Goal: Transaction & Acquisition: Purchase product/service

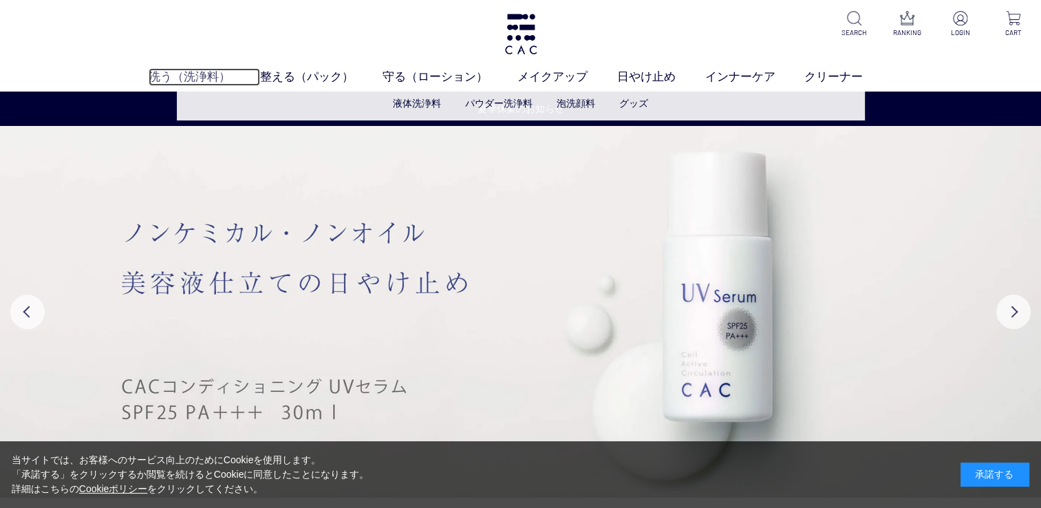
click at [195, 73] on link "洗う（洗浄料）" at bounding box center [204, 77] width 111 height 18
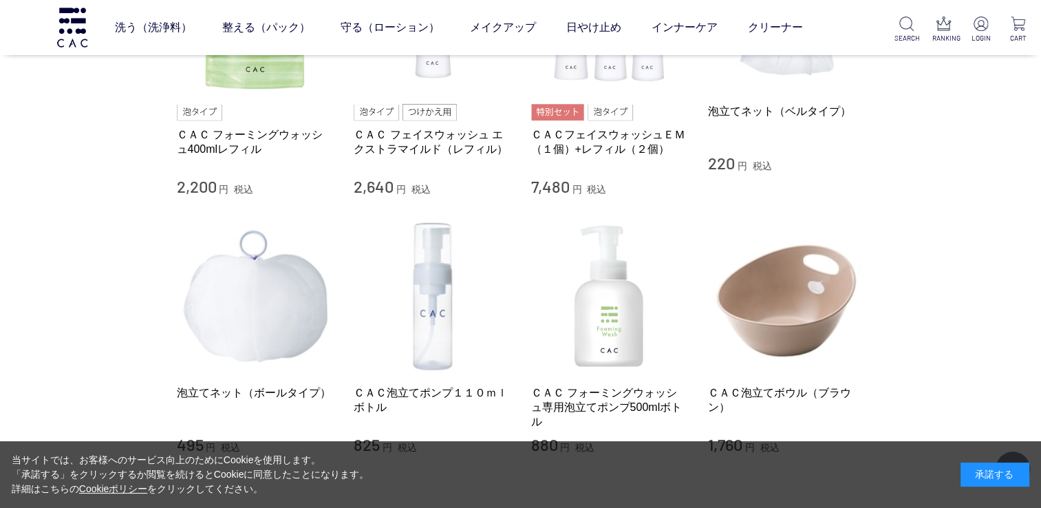
scroll to position [1032, 0]
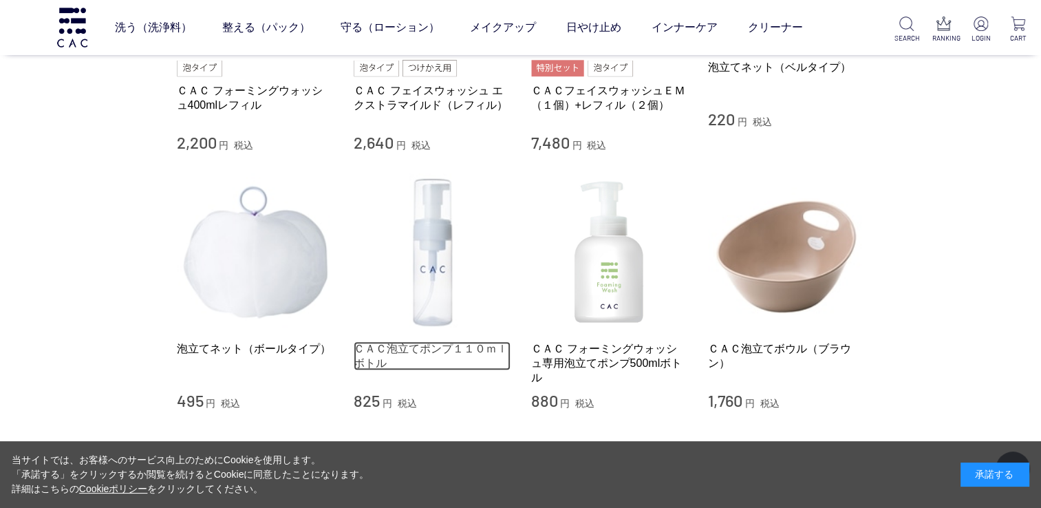
click at [403, 345] on link "ＣＡＣ泡立てポンプ１１０ｍｌボトル" at bounding box center [432, 356] width 157 height 30
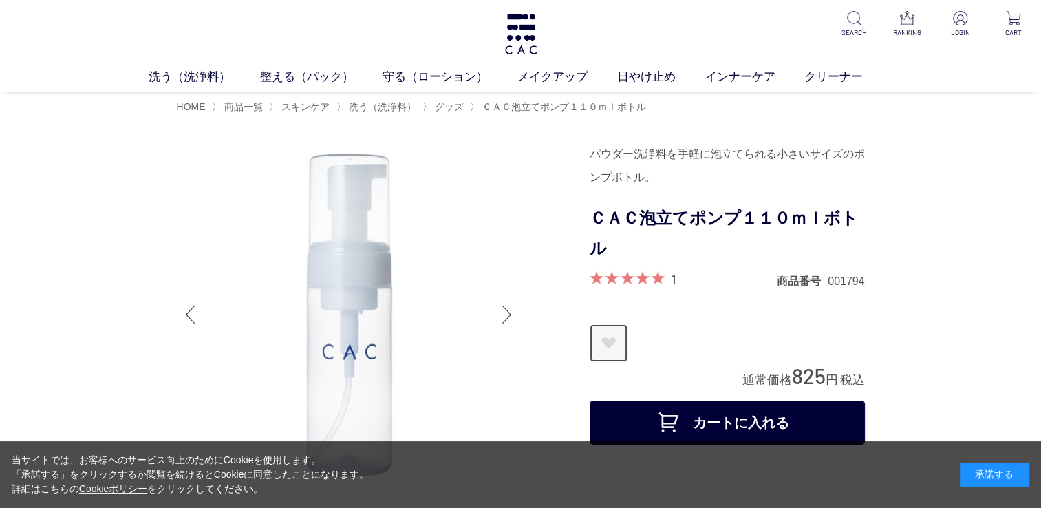
click at [614, 333] on link "お気に入りに登録する" at bounding box center [609, 343] width 38 height 38
click at [955, 18] on img at bounding box center [960, 18] width 14 height 14
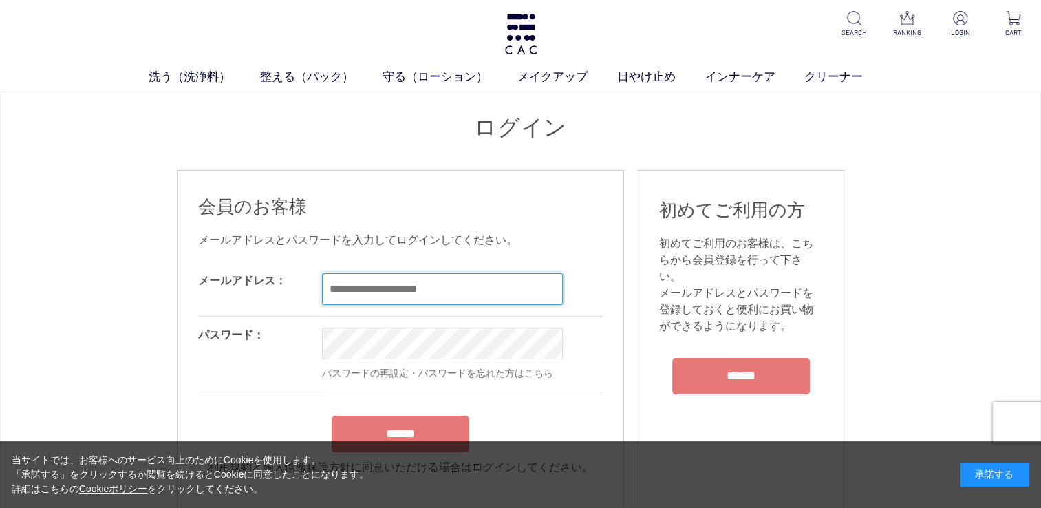
type input "**********"
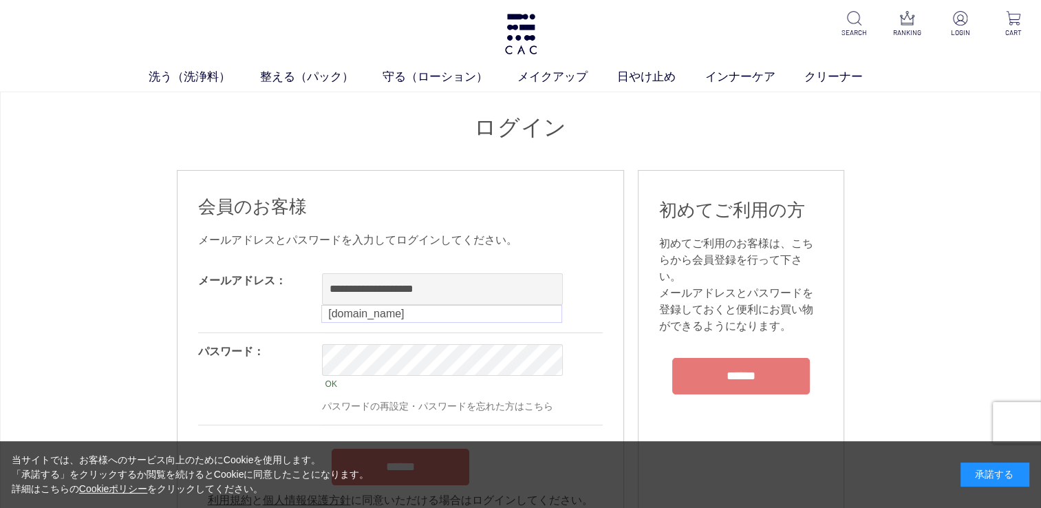
click at [438, 441] on div "当サイトでは、お客様へのサービス向上のためにCookieを使用します。 「承諾する」をクリックするか閲覧を続けるとCookieに同意したことになります。 詳細…" at bounding box center [520, 474] width 1041 height 67
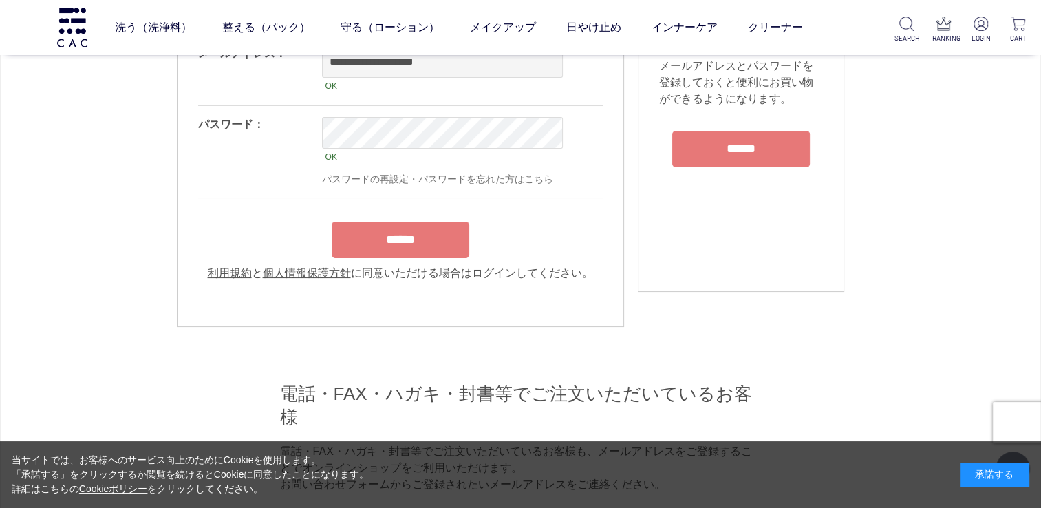
scroll to position [138, 0]
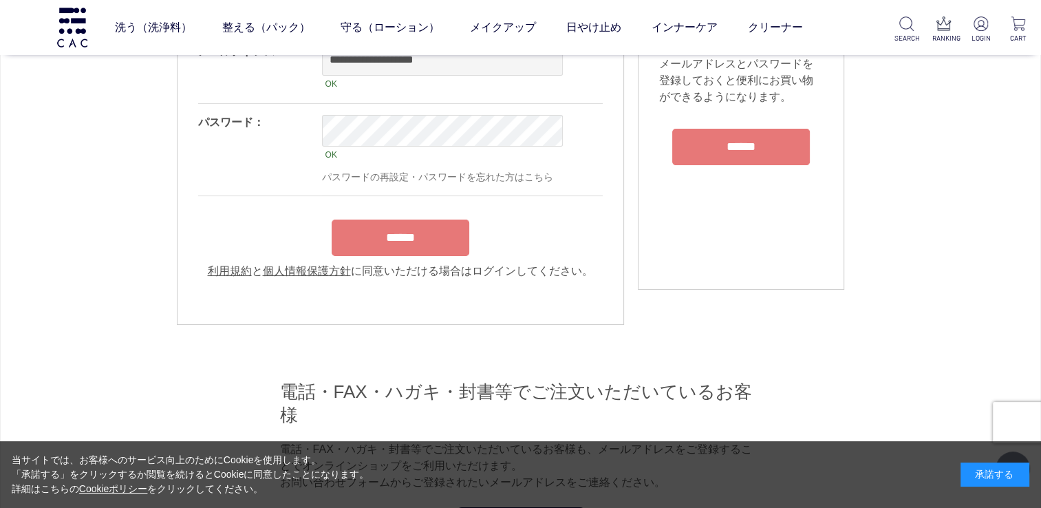
click at [385, 246] on input "******" at bounding box center [401, 237] width 138 height 36
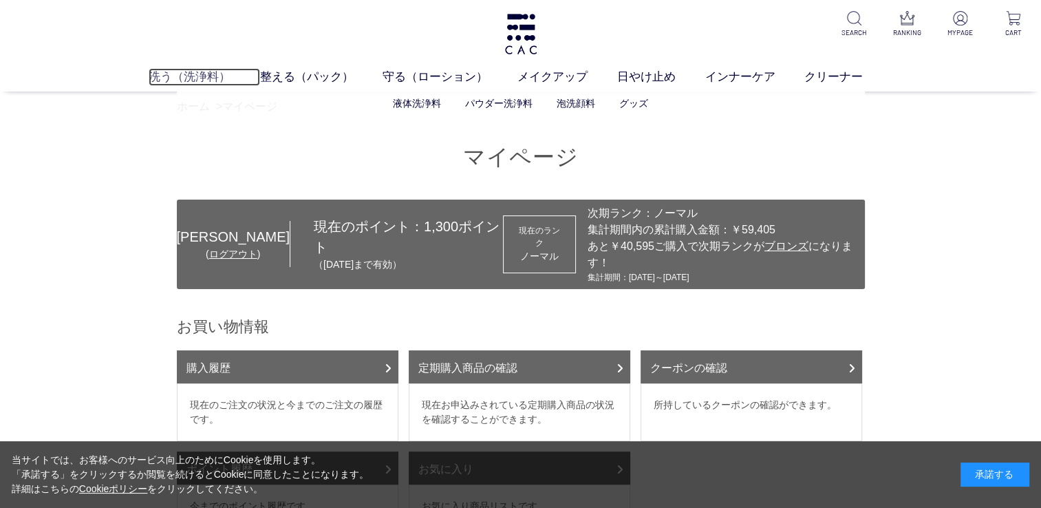
click at [183, 76] on link "洗う（洗浄料）" at bounding box center [204, 77] width 111 height 18
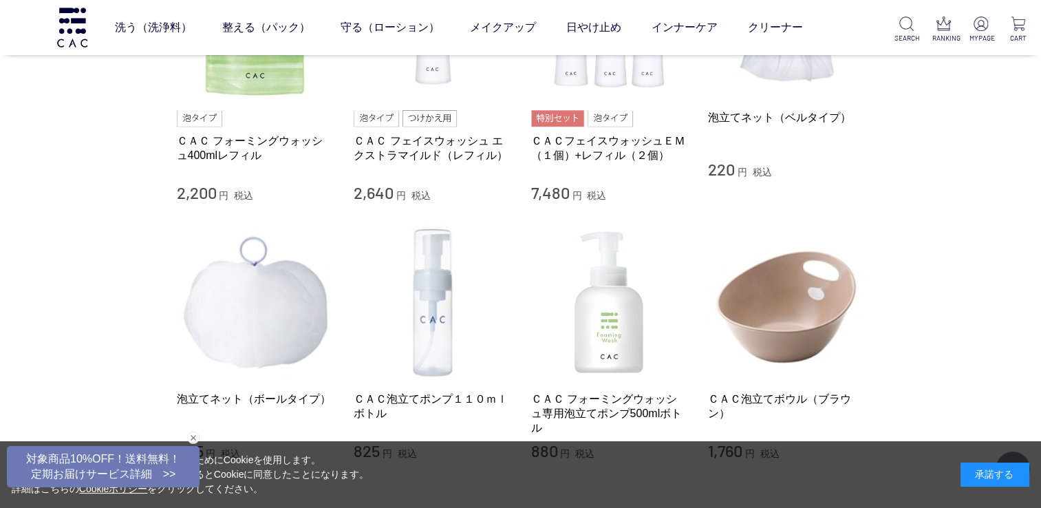
scroll to position [1032, 0]
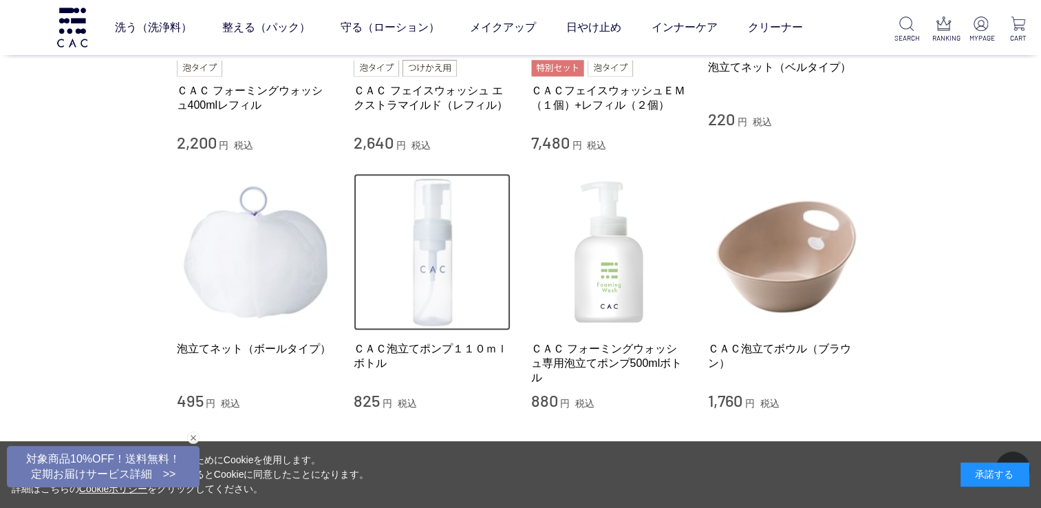
click at [448, 286] on img at bounding box center [432, 251] width 157 height 157
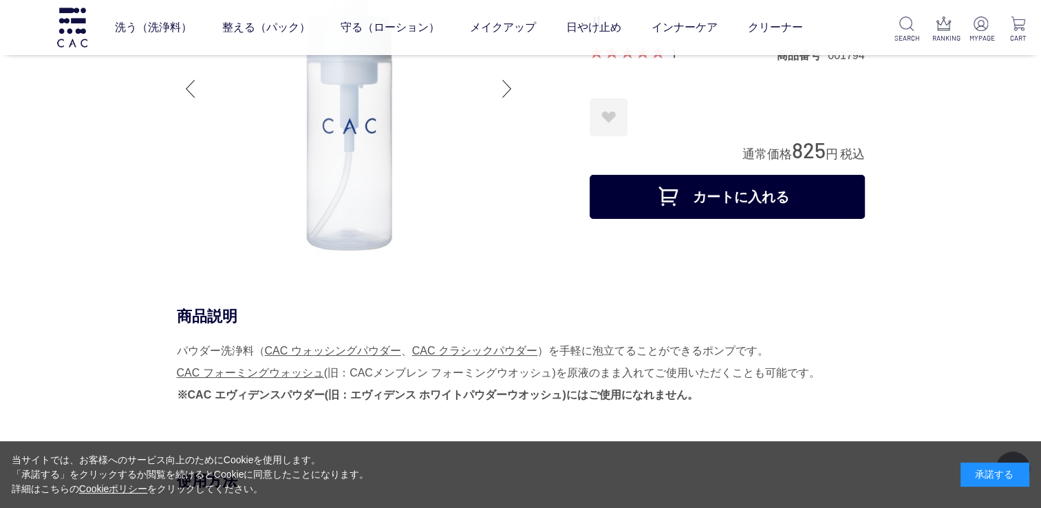
scroll to position [138, 0]
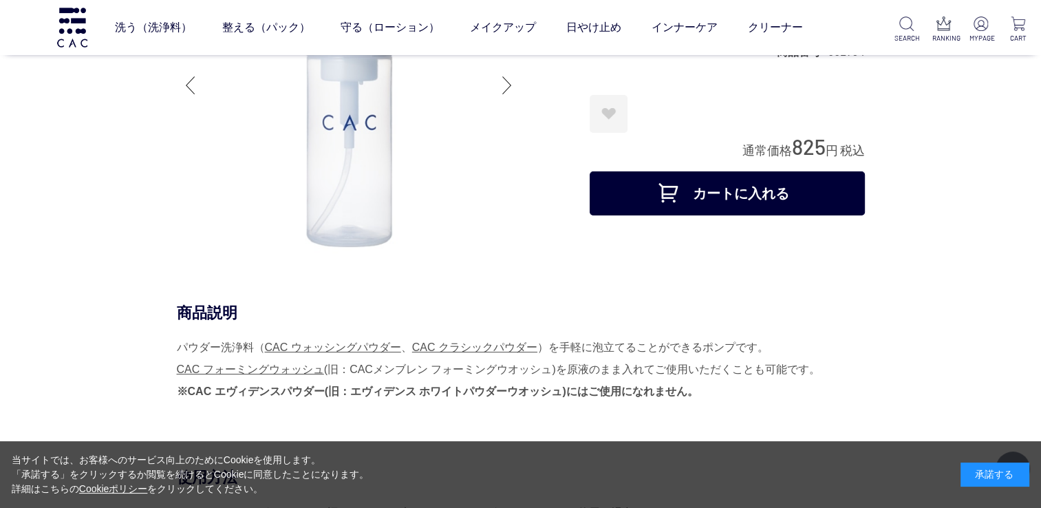
click at [691, 193] on button "カートに入れる" at bounding box center [727, 193] width 275 height 44
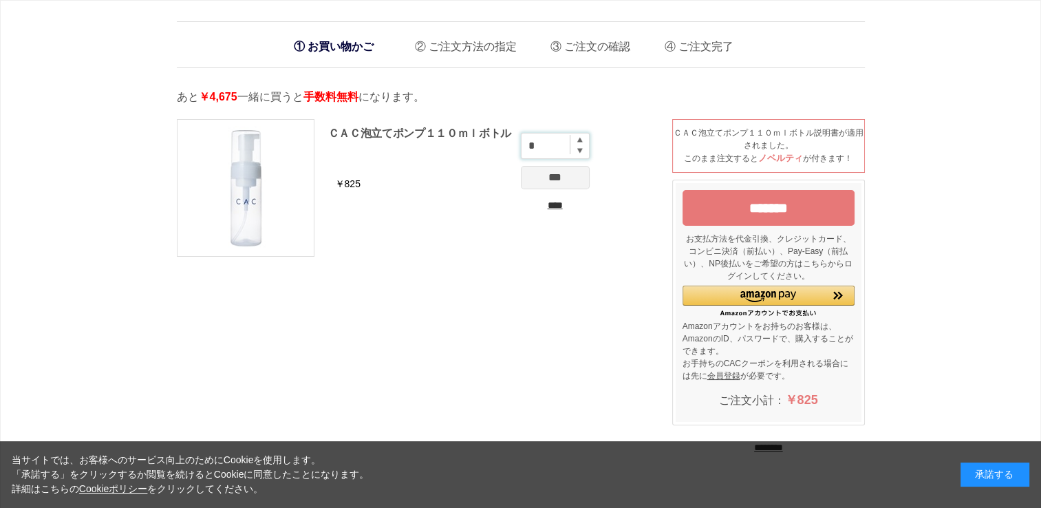
click at [578, 142] on input "*" at bounding box center [555, 146] width 69 height 26
click at [580, 138] on img at bounding box center [580, 140] width 6 height 6
type input "*"
click at [568, 178] on input "***" at bounding box center [555, 177] width 69 height 23
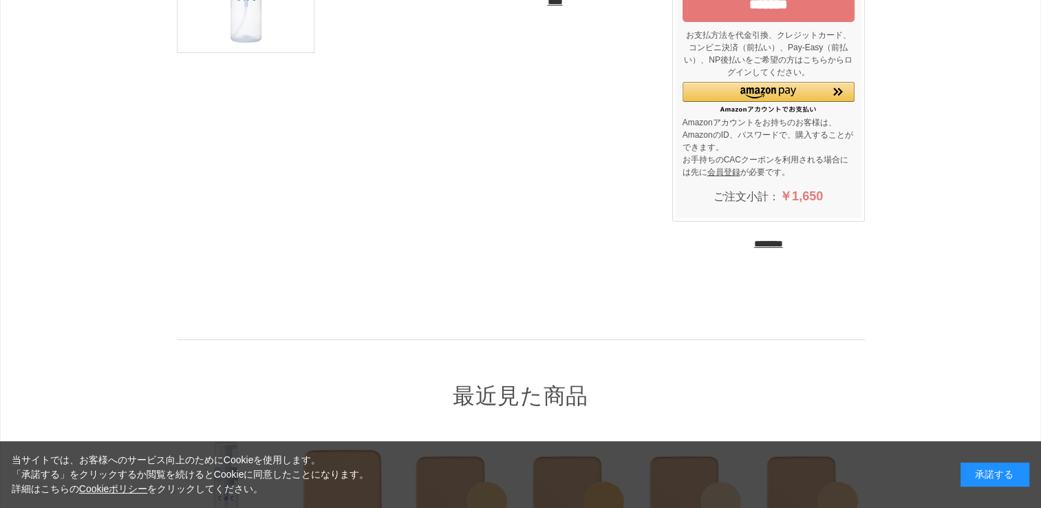
scroll to position [206, 0]
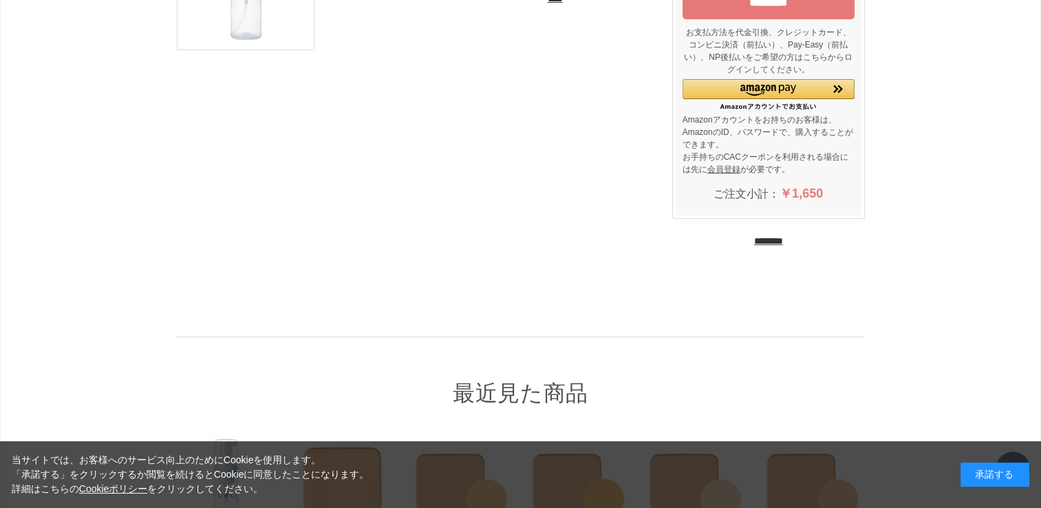
click at [779, 244] on input "********" at bounding box center [768, 241] width 29 height 13
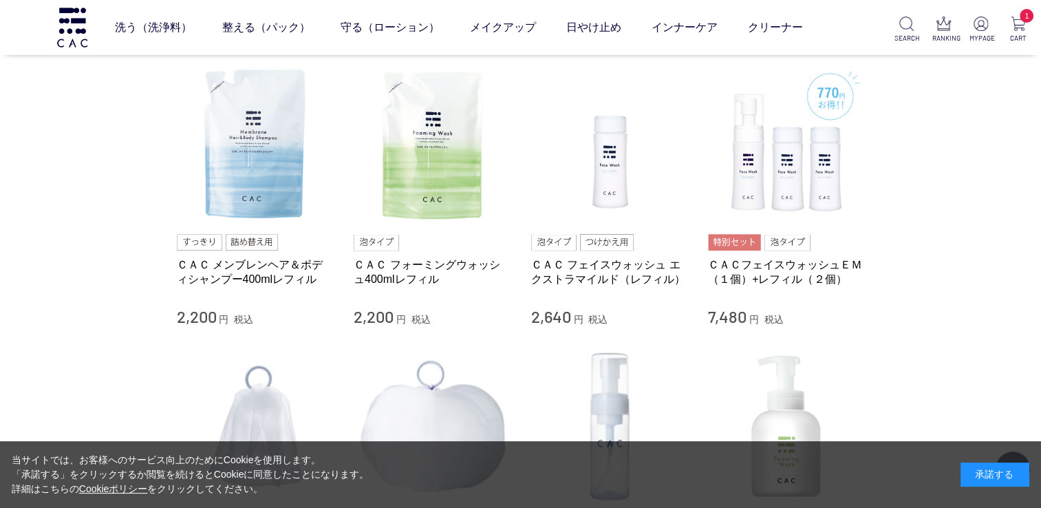
scroll to position [1032, 0]
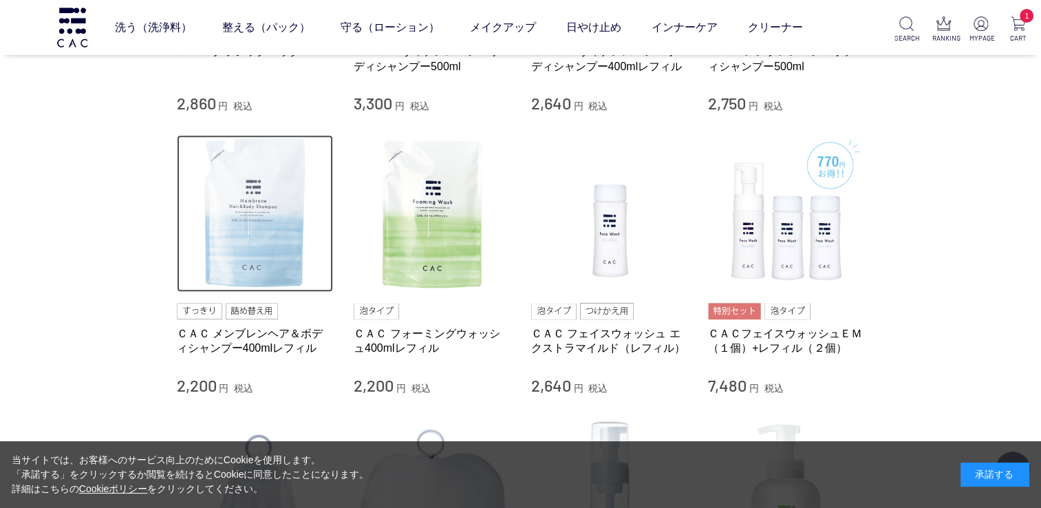
click at [251, 282] on img at bounding box center [255, 213] width 157 height 157
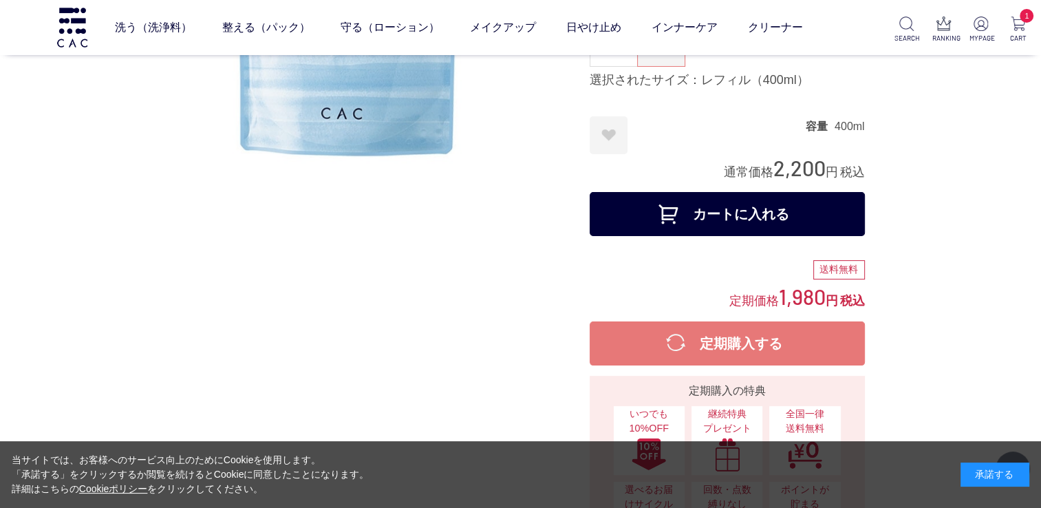
scroll to position [206, 0]
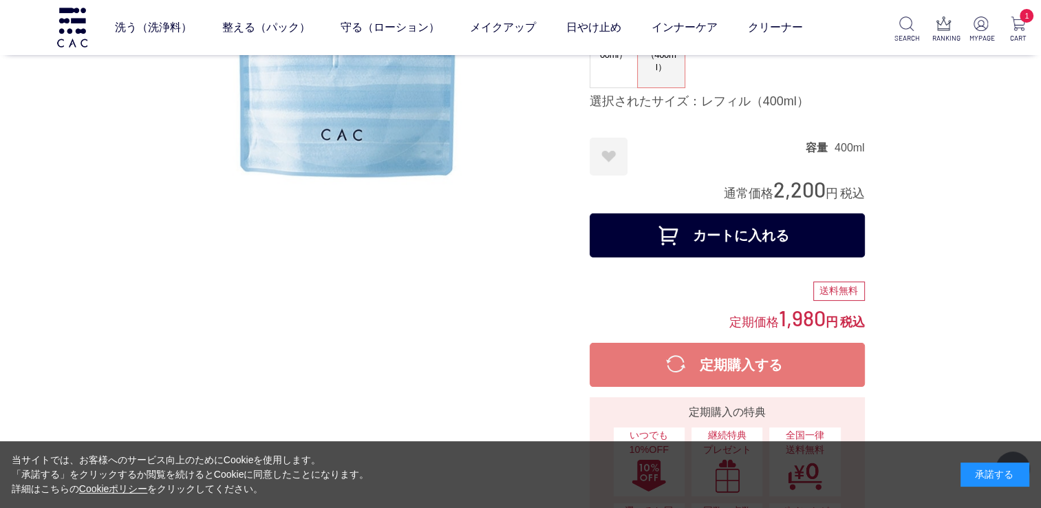
click at [688, 238] on button "カートに入れる" at bounding box center [727, 235] width 275 height 44
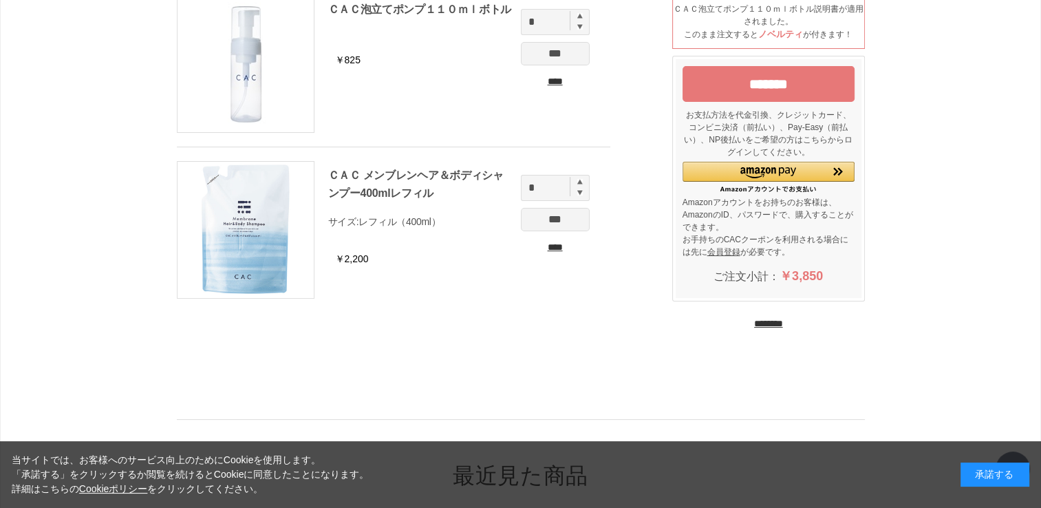
scroll to position [138, 0]
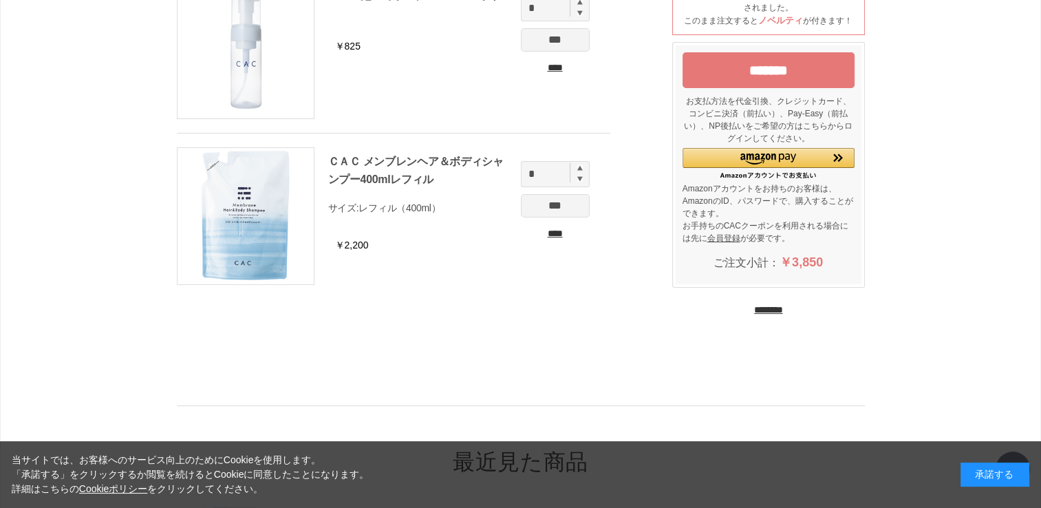
click at [780, 305] on input "********" at bounding box center [768, 309] width 29 height 13
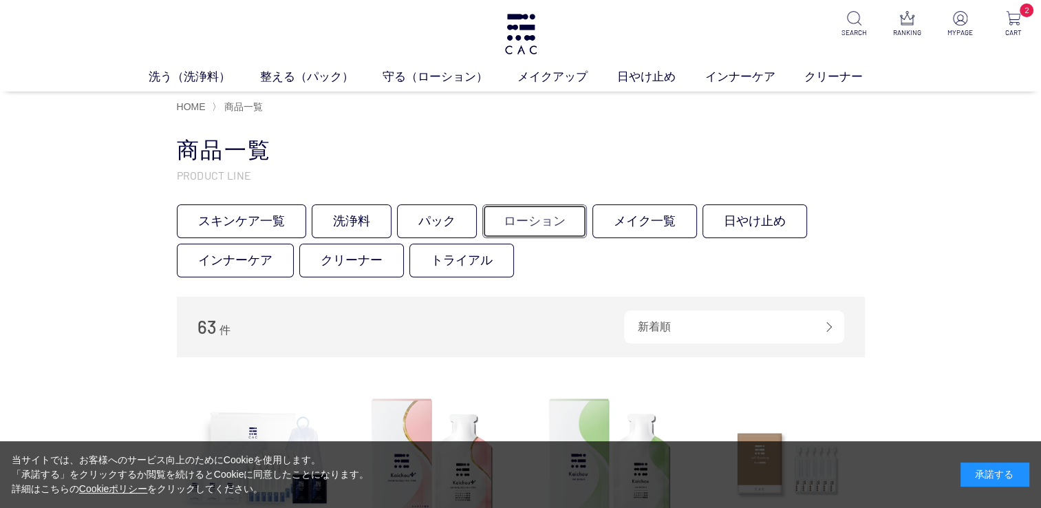
click at [535, 222] on link "ローション" at bounding box center [534, 221] width 105 height 34
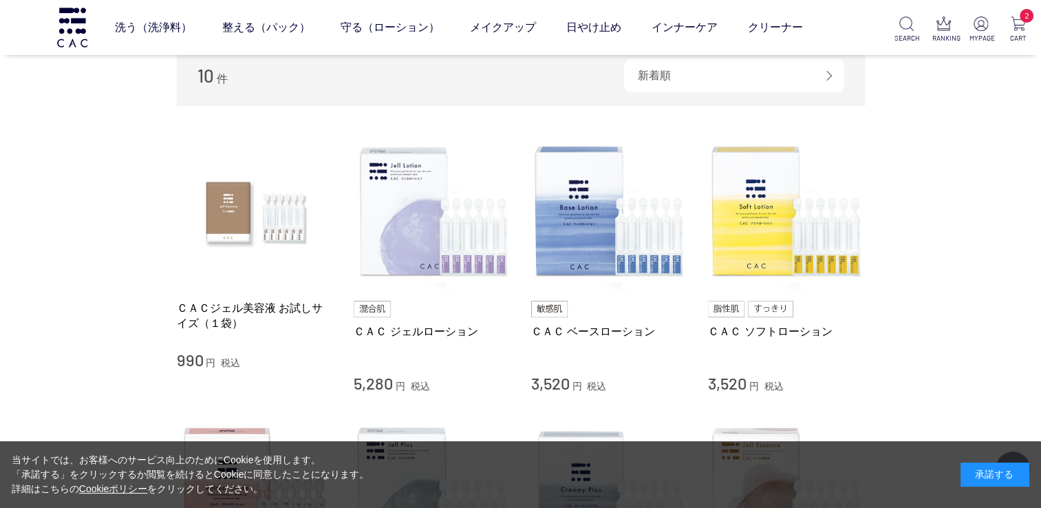
scroll to position [206, 0]
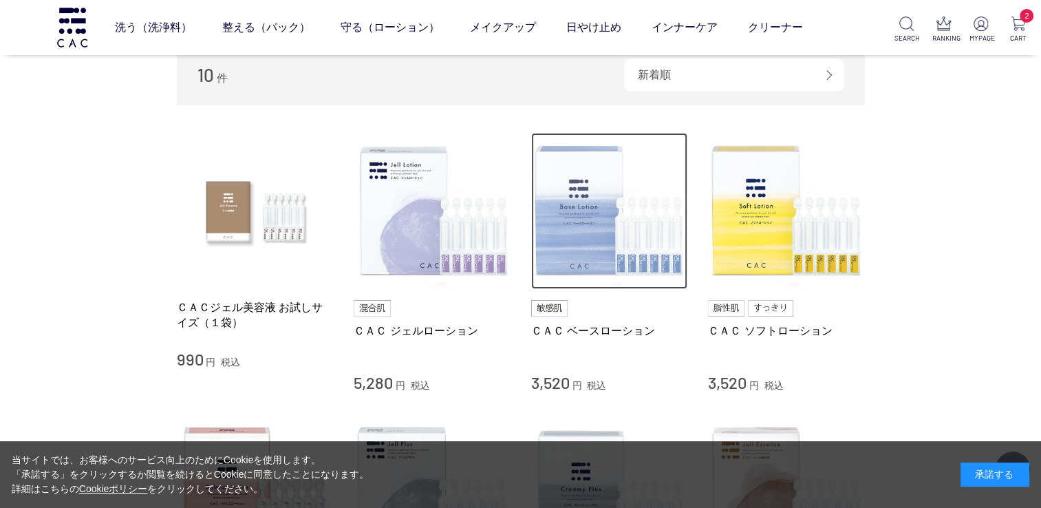
click at [585, 220] on img at bounding box center [609, 211] width 157 height 157
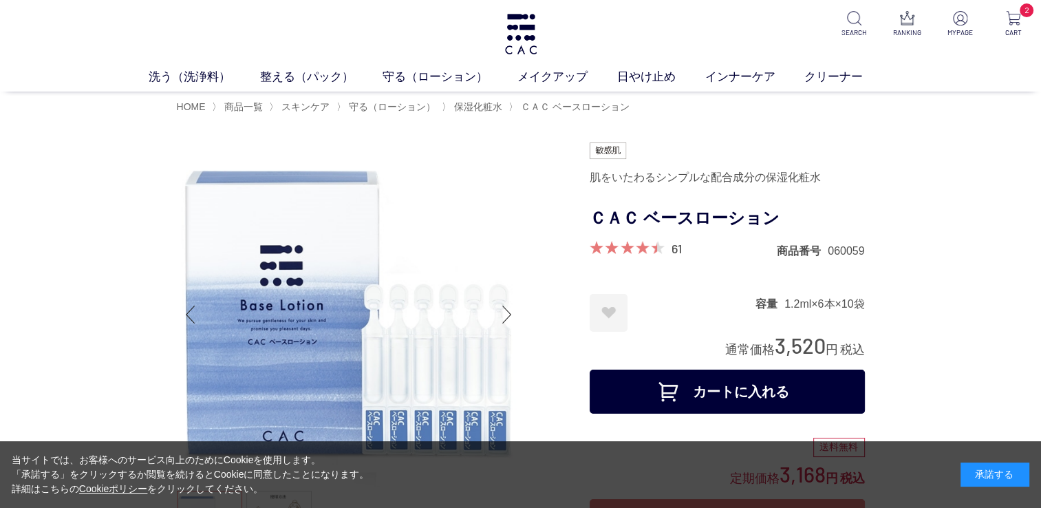
click at [759, 384] on button "カートに入れる" at bounding box center [727, 391] width 275 height 44
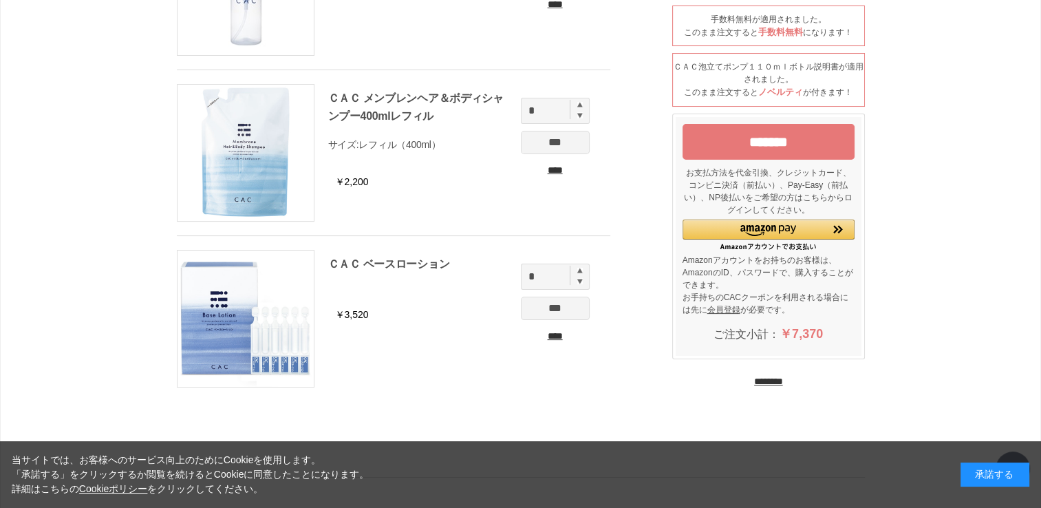
scroll to position [206, 0]
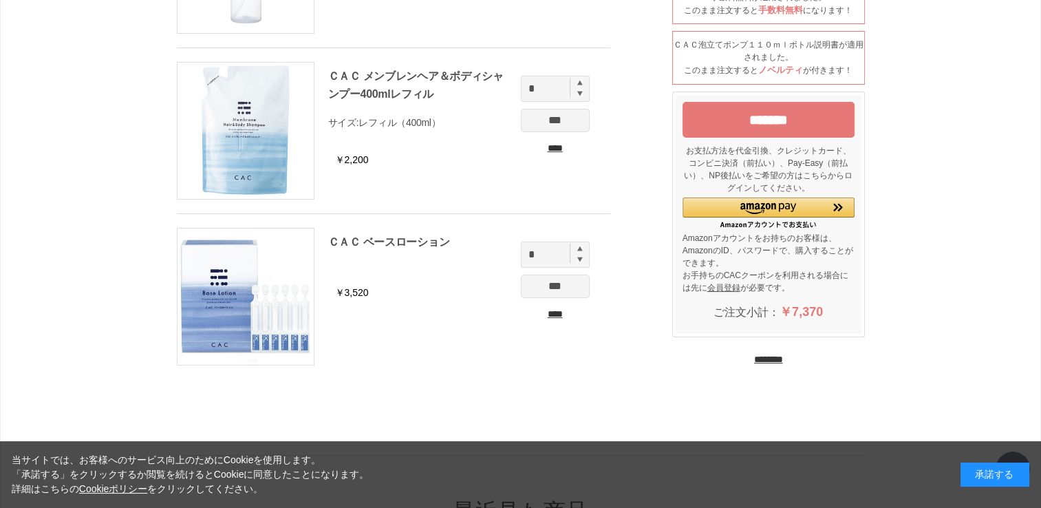
click at [762, 360] on input "********" at bounding box center [768, 359] width 29 height 13
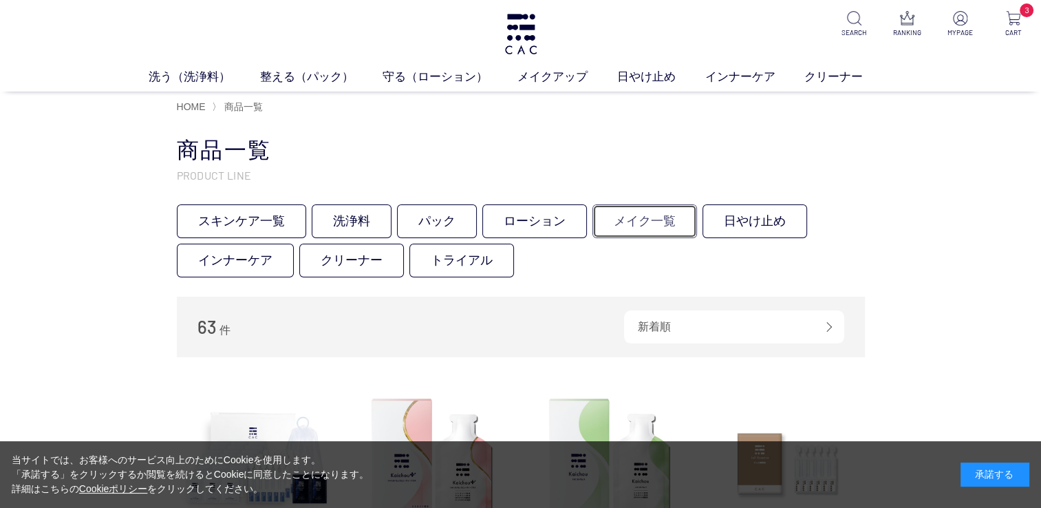
click at [616, 223] on link "メイク一覧" at bounding box center [644, 221] width 105 height 34
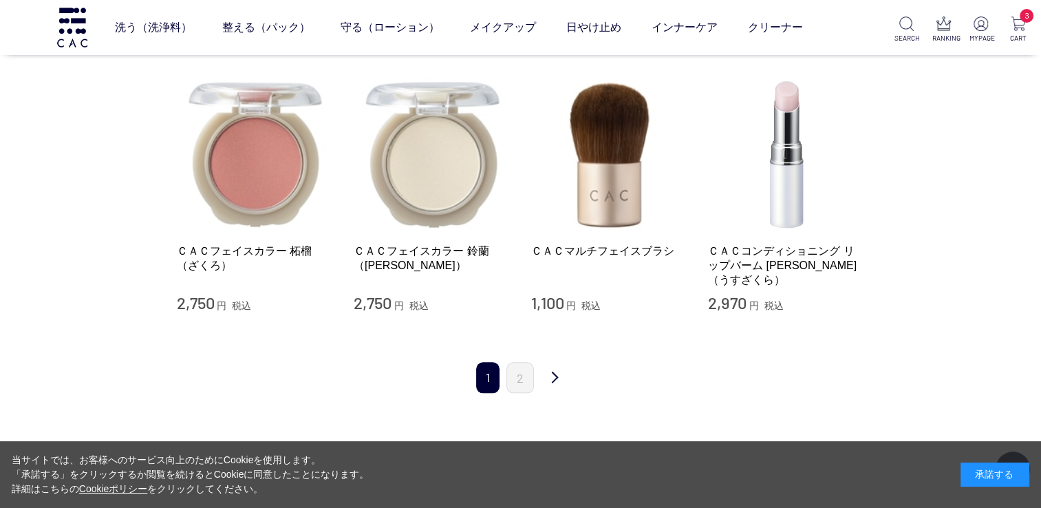
scroll to position [1513, 0]
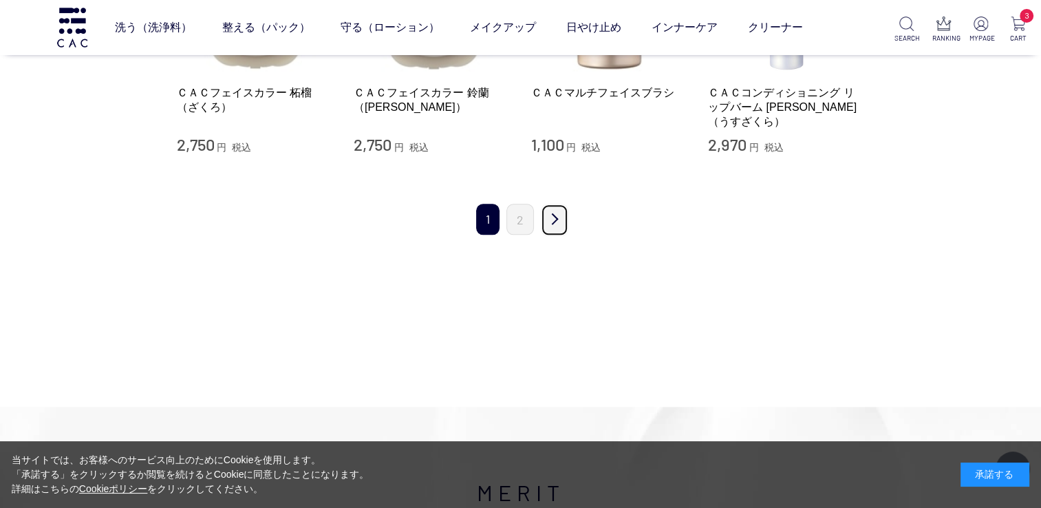
click at [559, 204] on link "次" at bounding box center [555, 220] width 28 height 32
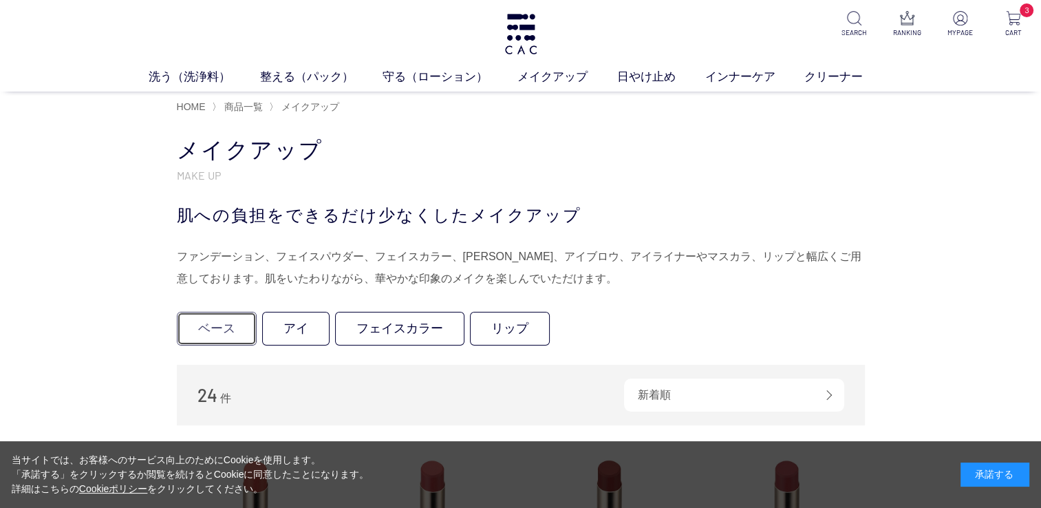
click at [219, 323] on link "ベース" at bounding box center [217, 329] width 80 height 34
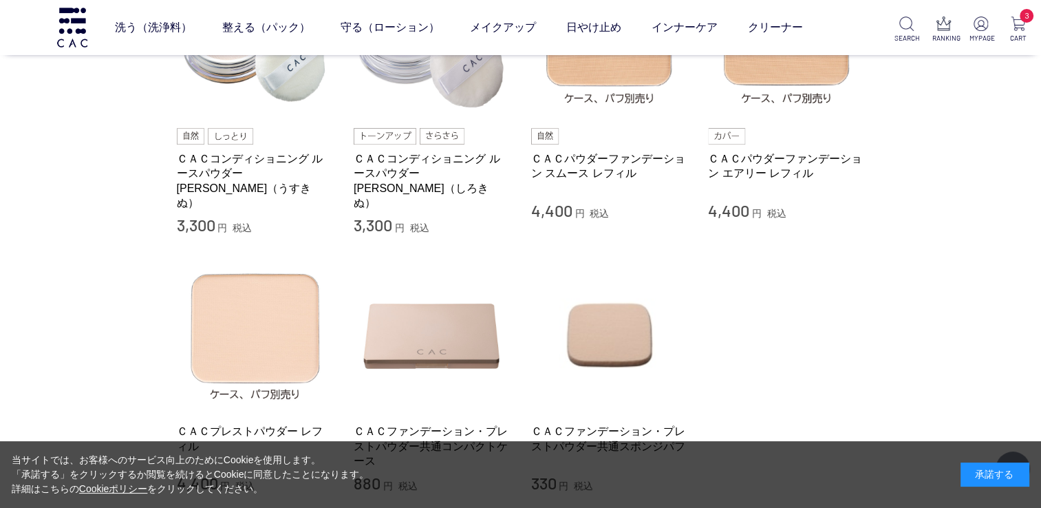
scroll to position [138, 0]
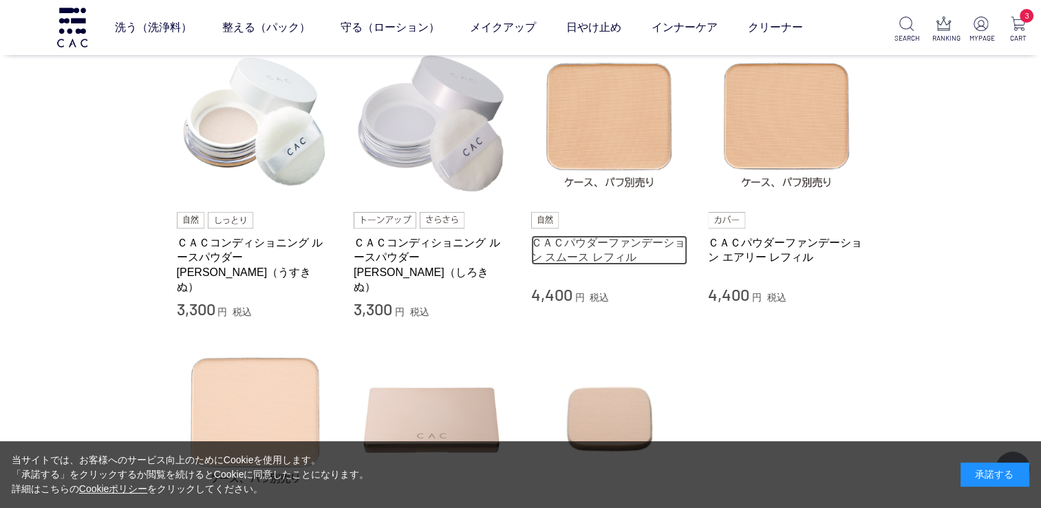
click at [586, 246] on link "ＣＡＣパウダーファンデーション スムース レフィル" at bounding box center [609, 250] width 157 height 30
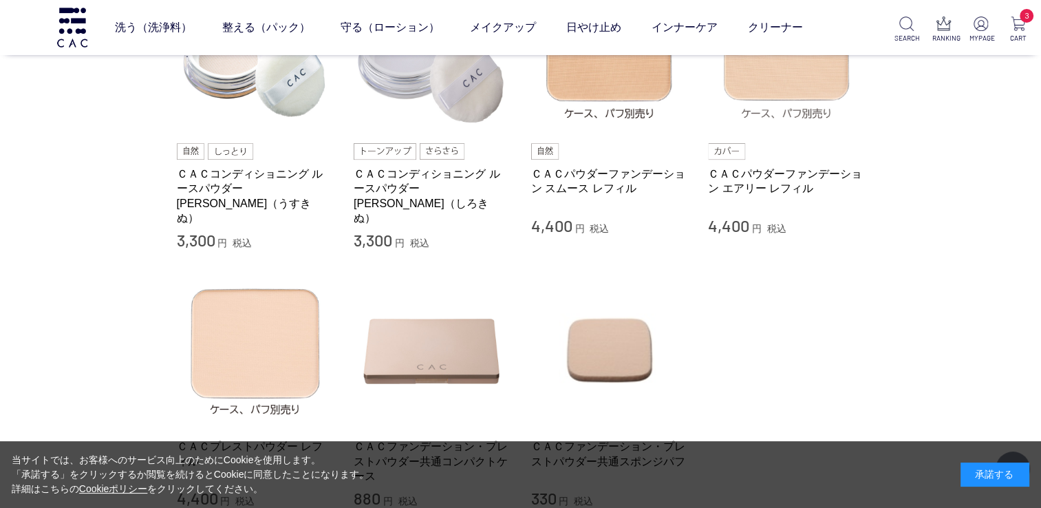
scroll to position [275, 0]
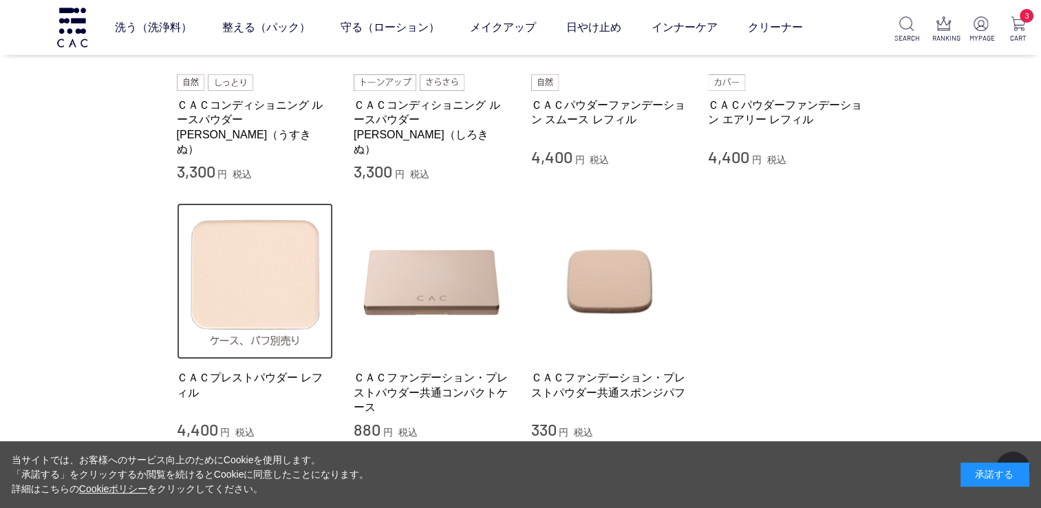
click at [256, 276] on img at bounding box center [255, 281] width 157 height 157
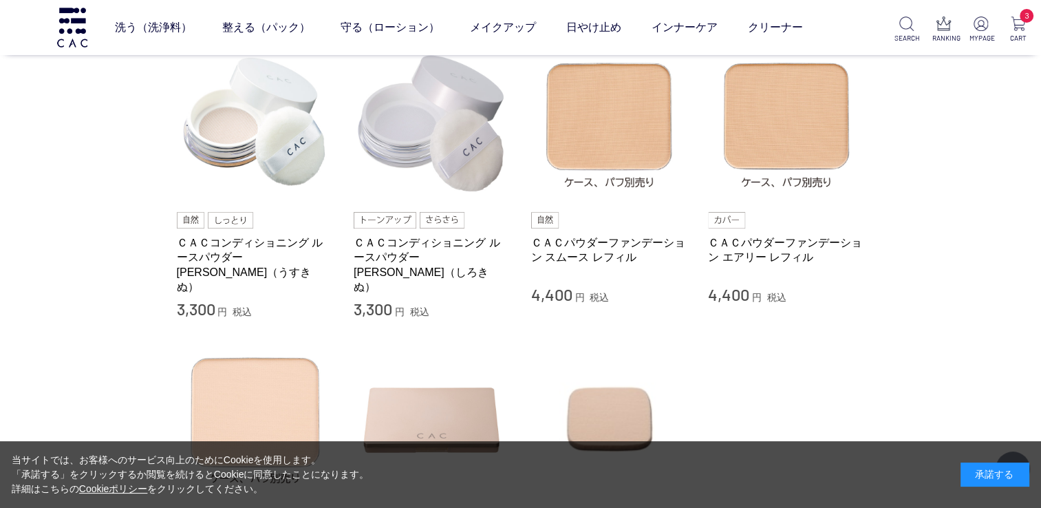
scroll to position [138, 0]
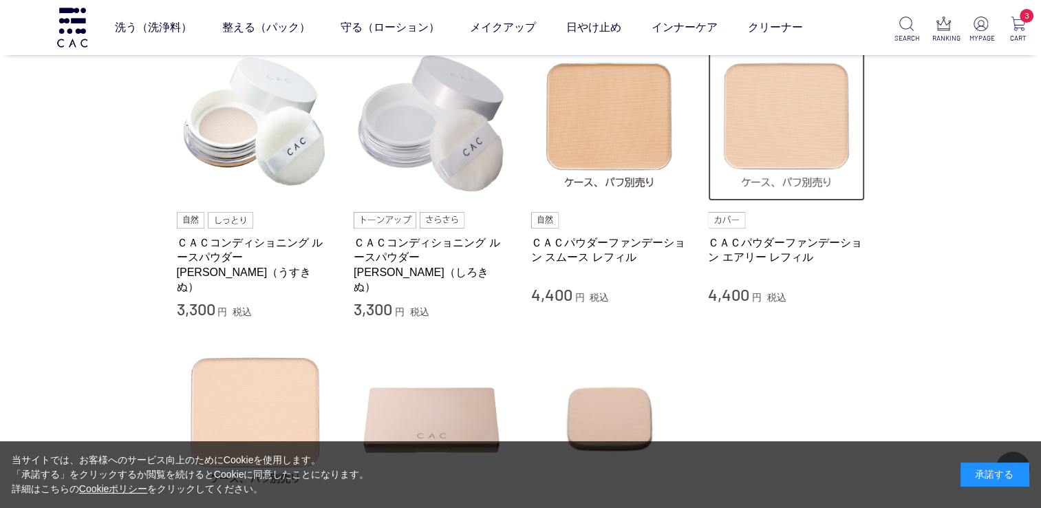
click at [776, 146] on img at bounding box center [786, 123] width 157 height 157
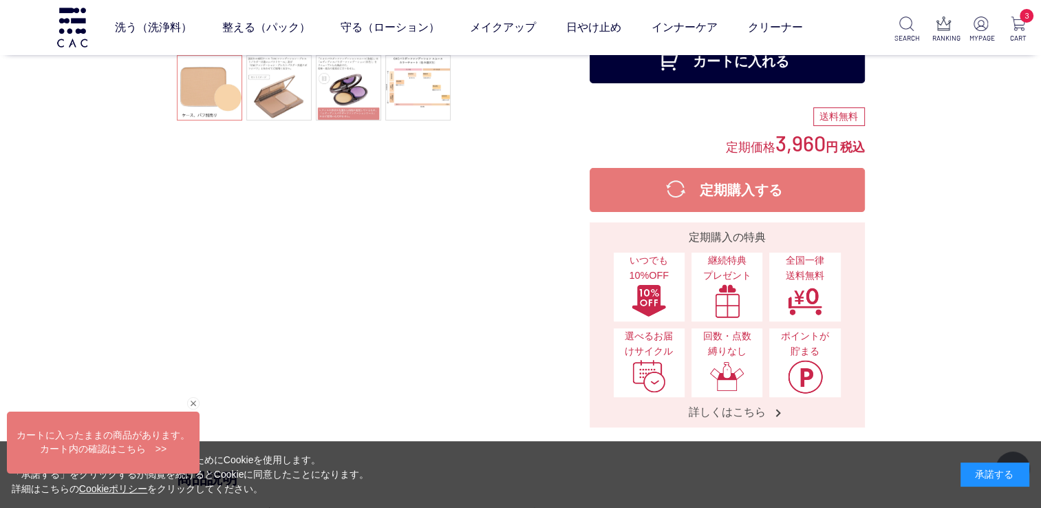
scroll to position [69, 0]
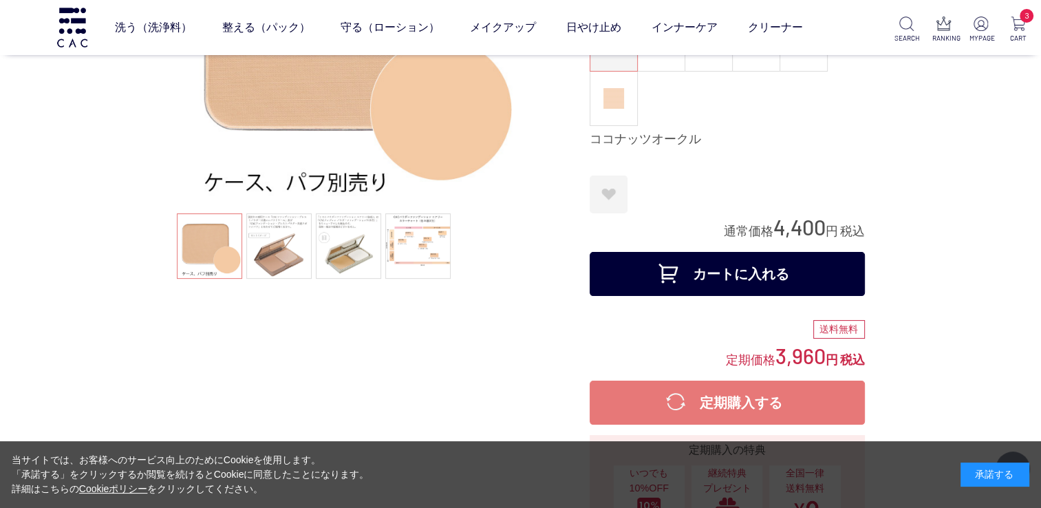
scroll to position [69, 0]
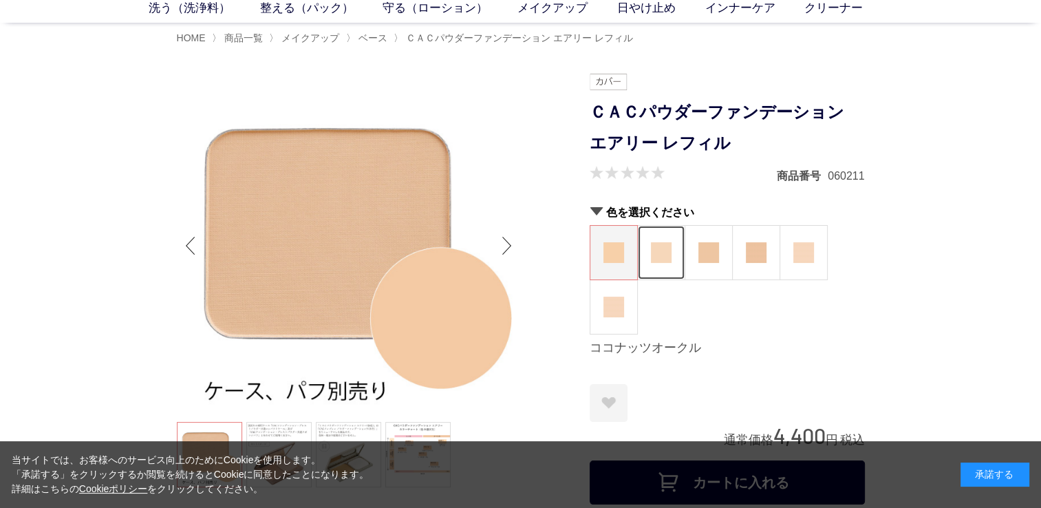
click at [660, 257] on img at bounding box center [661, 252] width 21 height 21
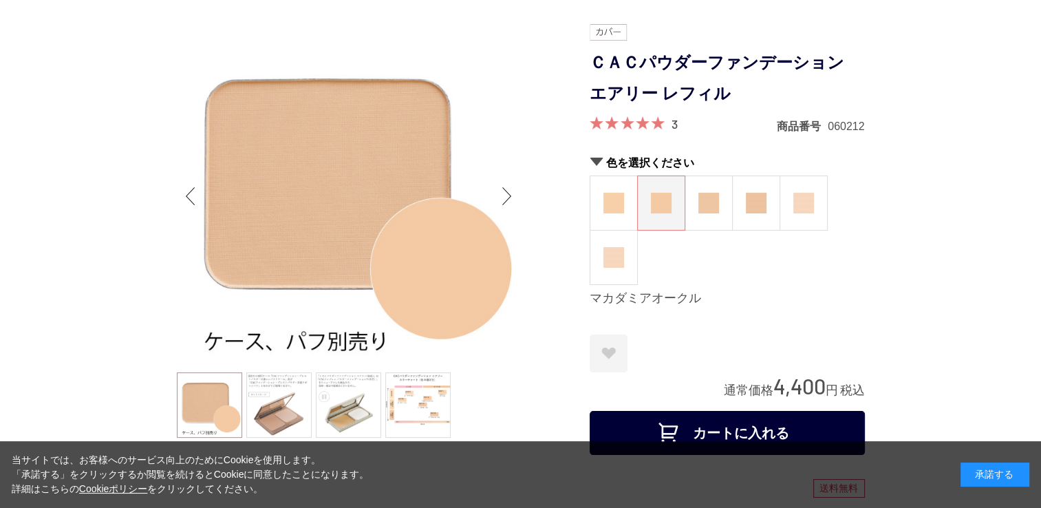
scroll to position [138, 0]
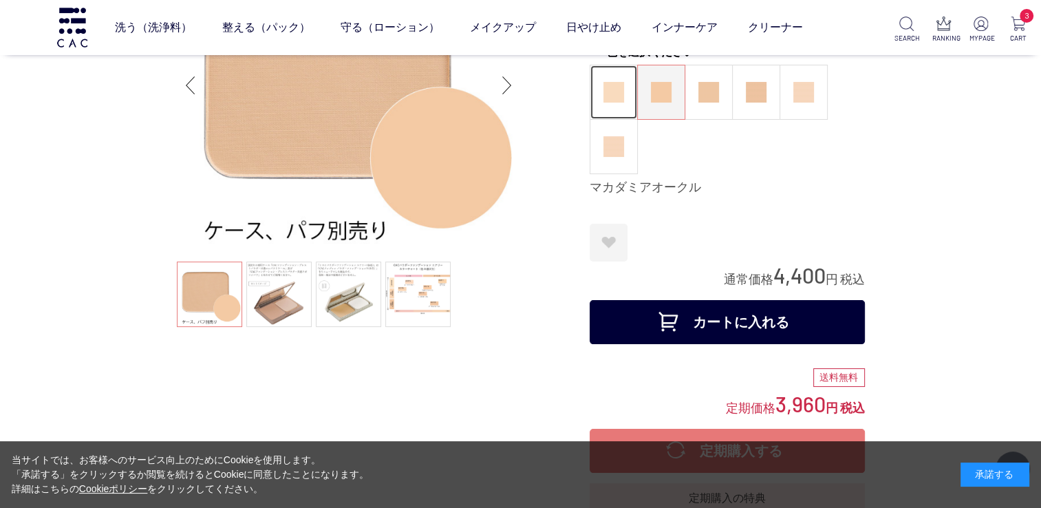
click at [611, 92] on img at bounding box center [613, 92] width 21 height 21
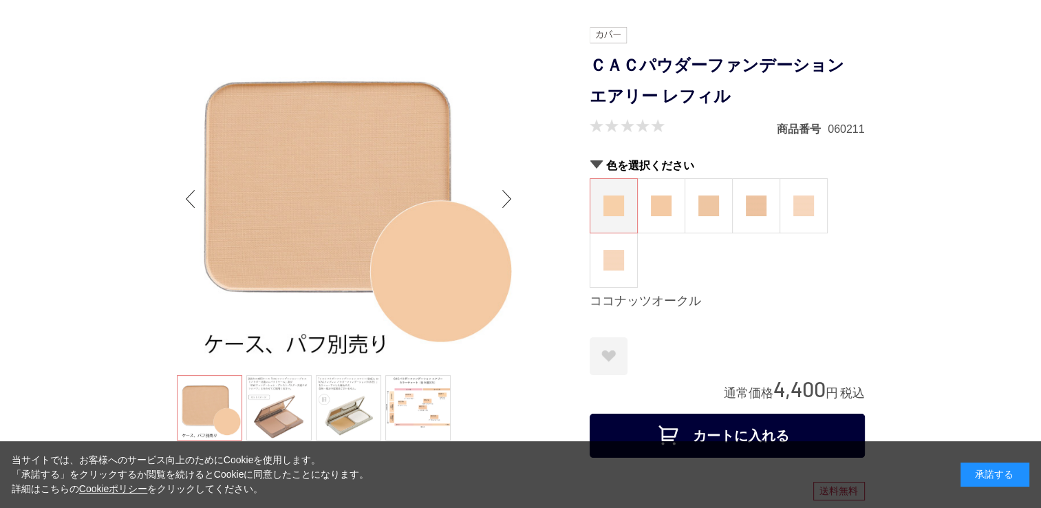
scroll to position [138, 0]
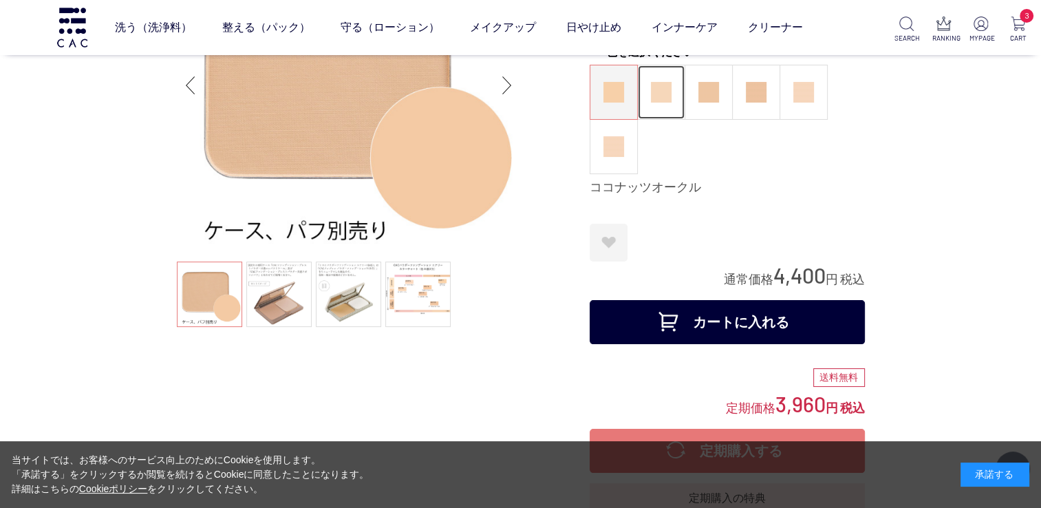
click at [660, 95] on img at bounding box center [661, 92] width 21 height 21
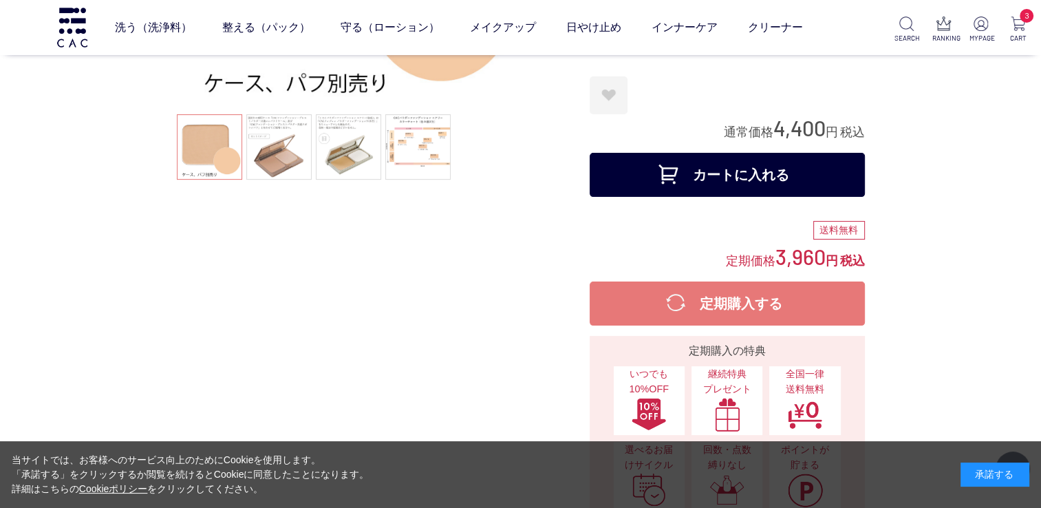
scroll to position [275, 0]
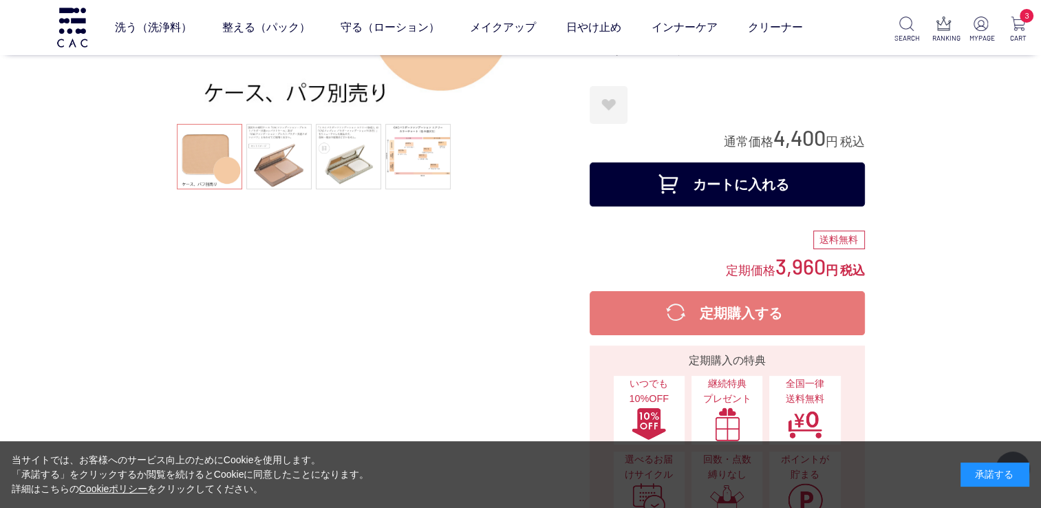
click at [721, 185] on button "カートに入れる" at bounding box center [727, 184] width 275 height 44
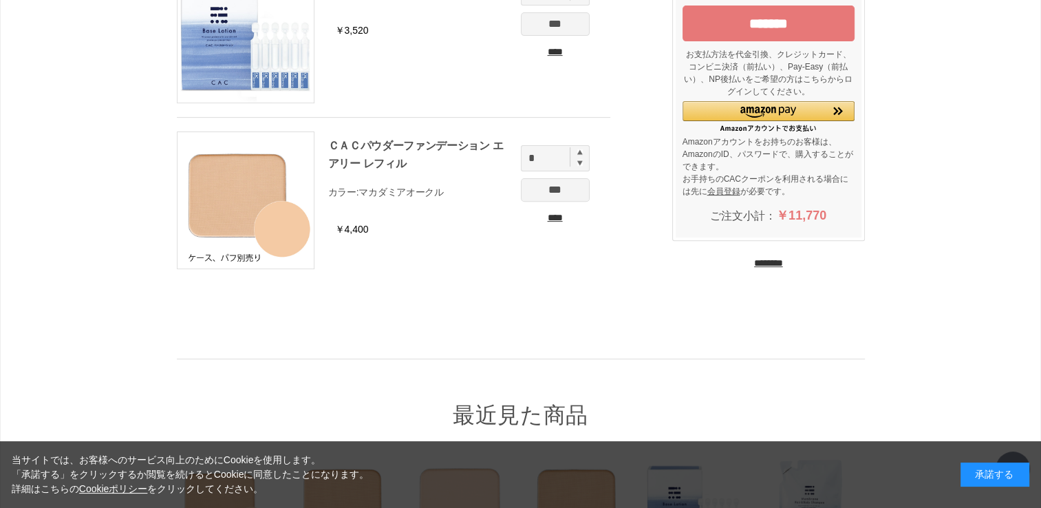
scroll to position [482, 0]
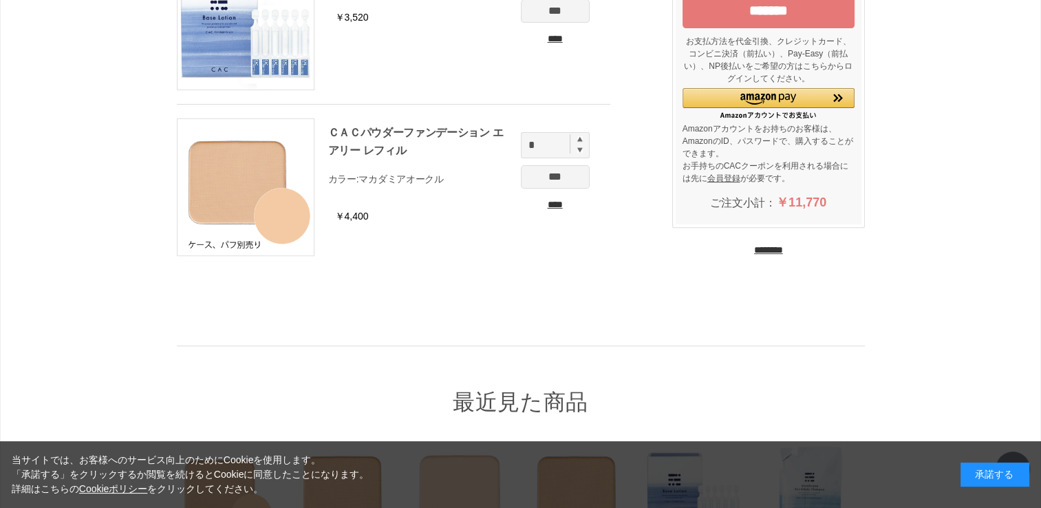
click at [759, 246] on input "********" at bounding box center [768, 250] width 29 height 13
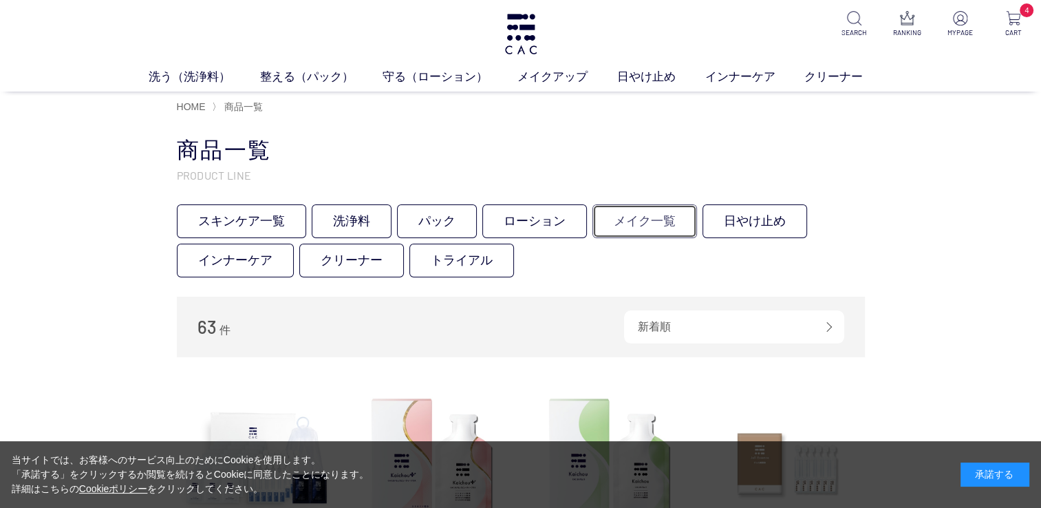
click at [633, 213] on link "メイク一覧" at bounding box center [644, 221] width 105 height 34
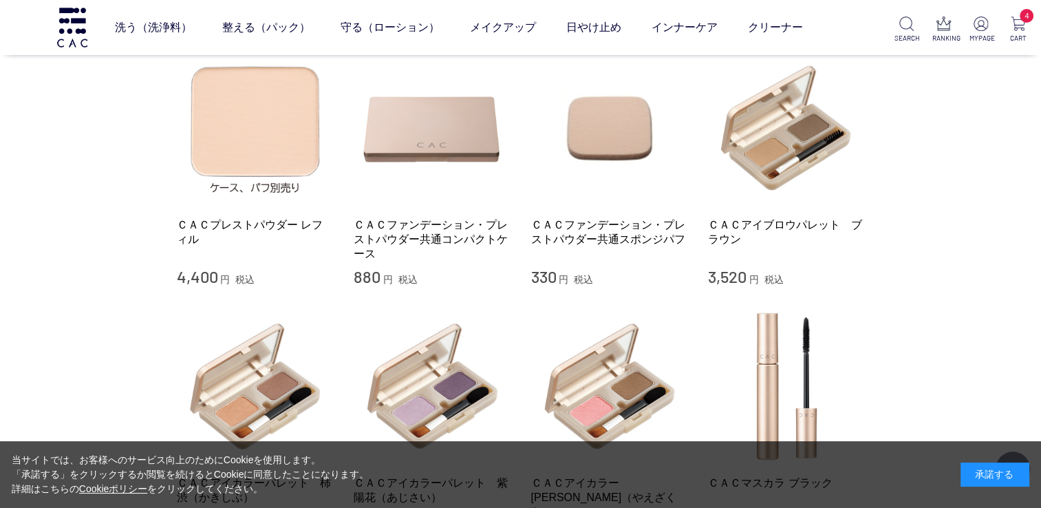
scroll to position [482, 0]
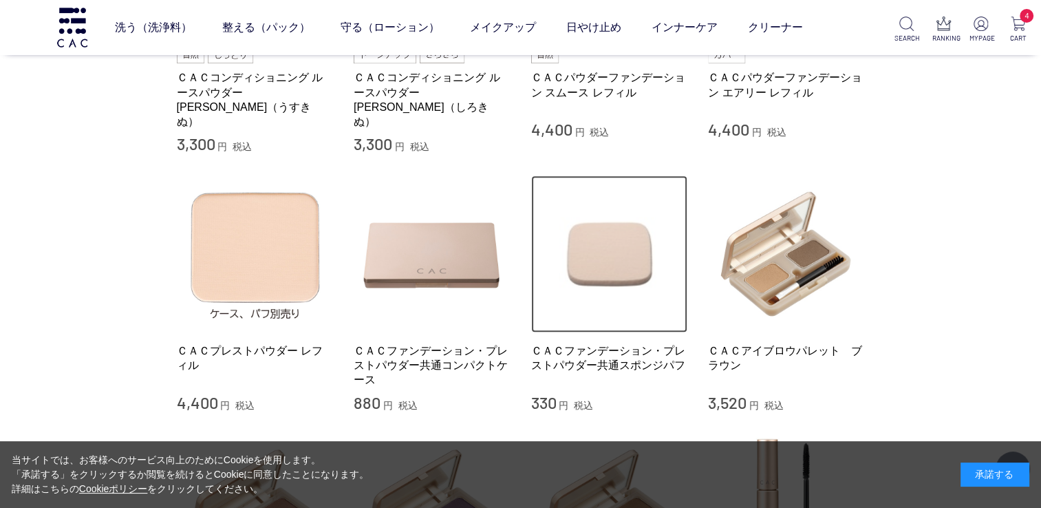
click at [608, 220] on img at bounding box center [609, 253] width 157 height 157
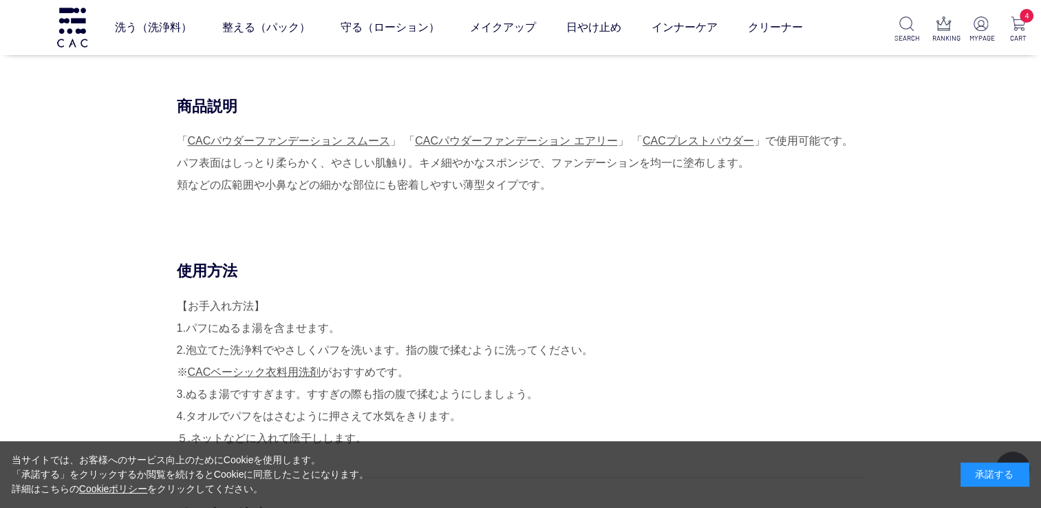
scroll to position [69, 0]
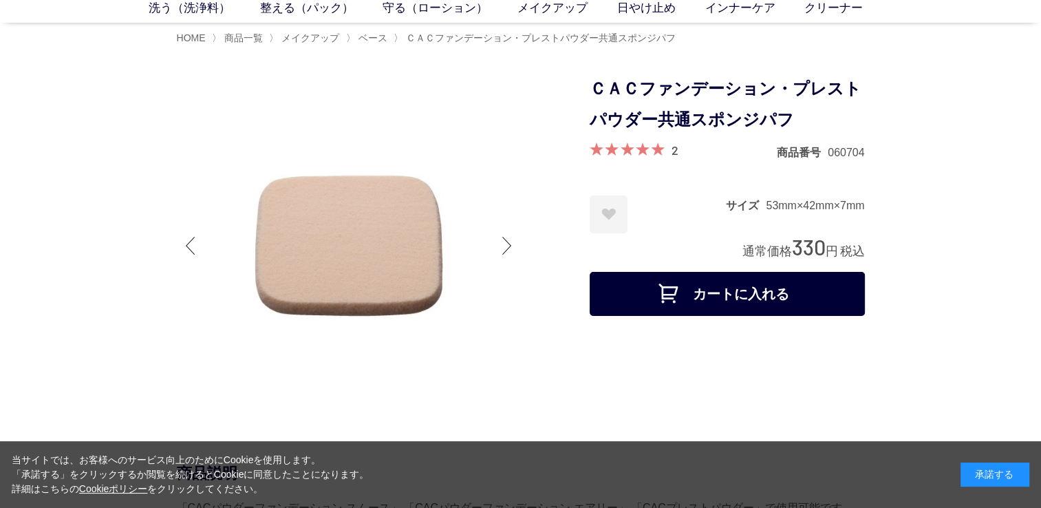
click at [731, 288] on button "カートに入れる" at bounding box center [727, 294] width 275 height 44
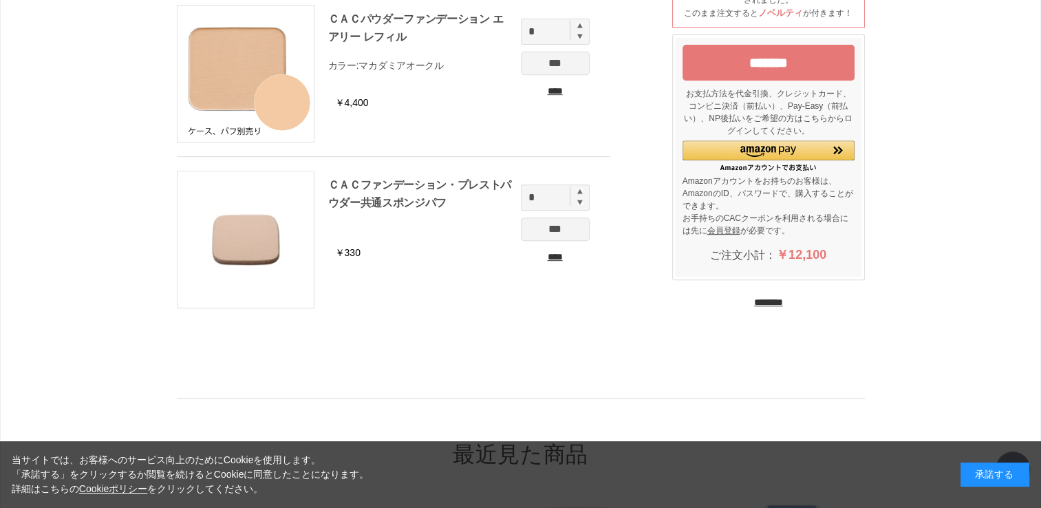
scroll to position [619, 0]
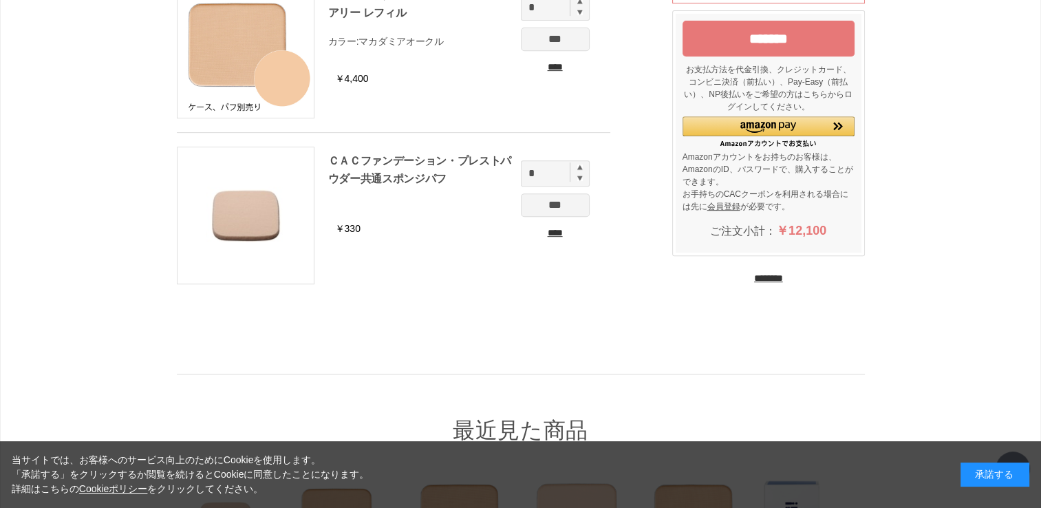
click at [764, 45] on input "*******" at bounding box center [768, 39] width 172 height 36
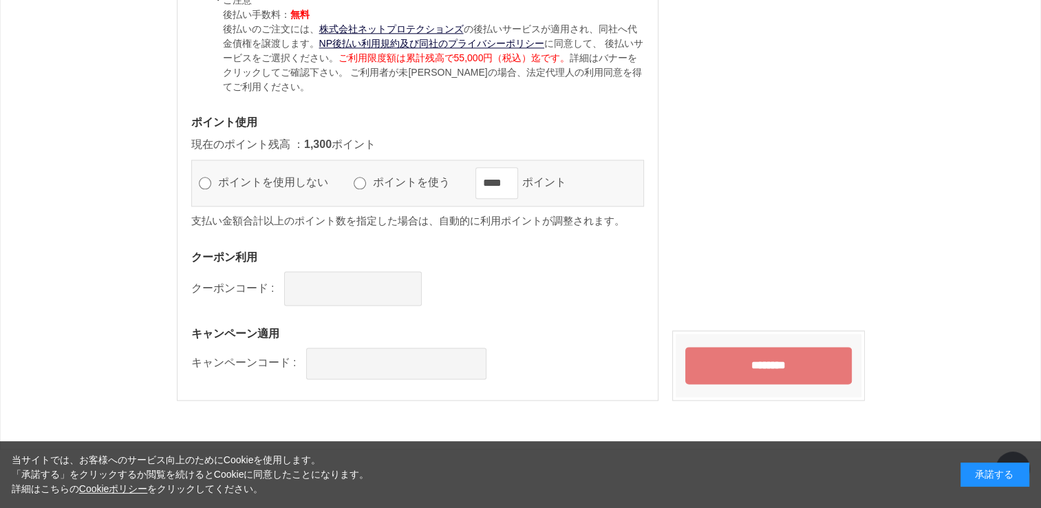
scroll to position [1720, 0]
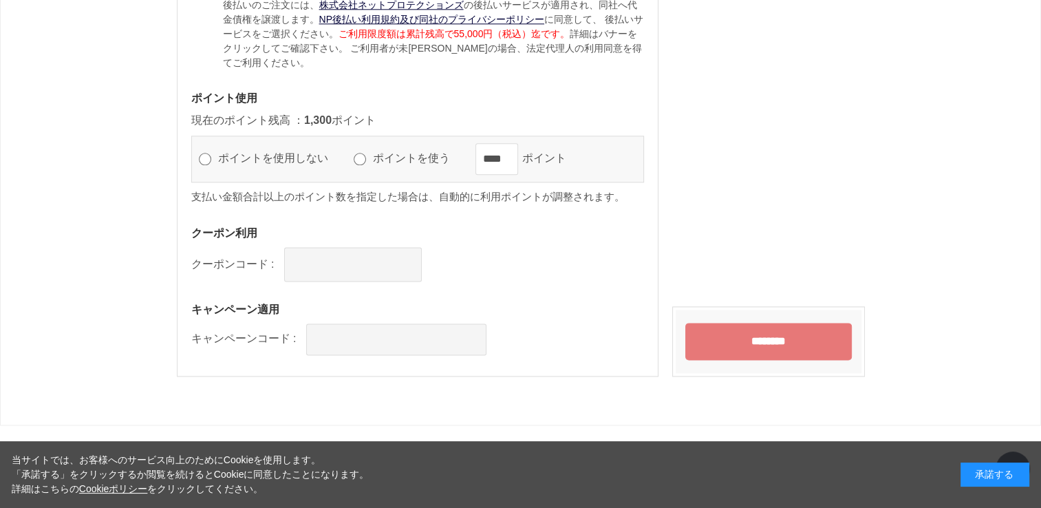
click at [755, 336] on input "********" at bounding box center [768, 341] width 166 height 37
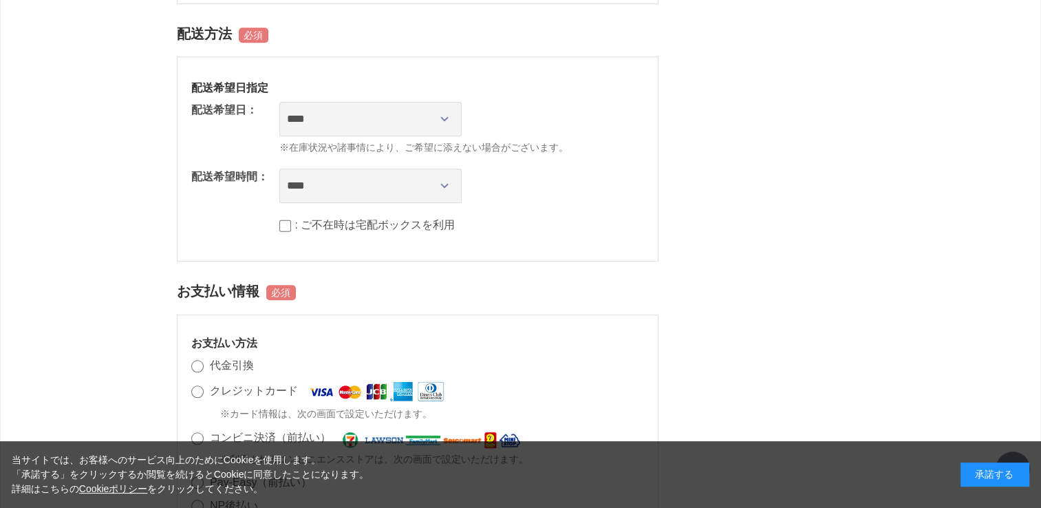
scroll to position [940, 0]
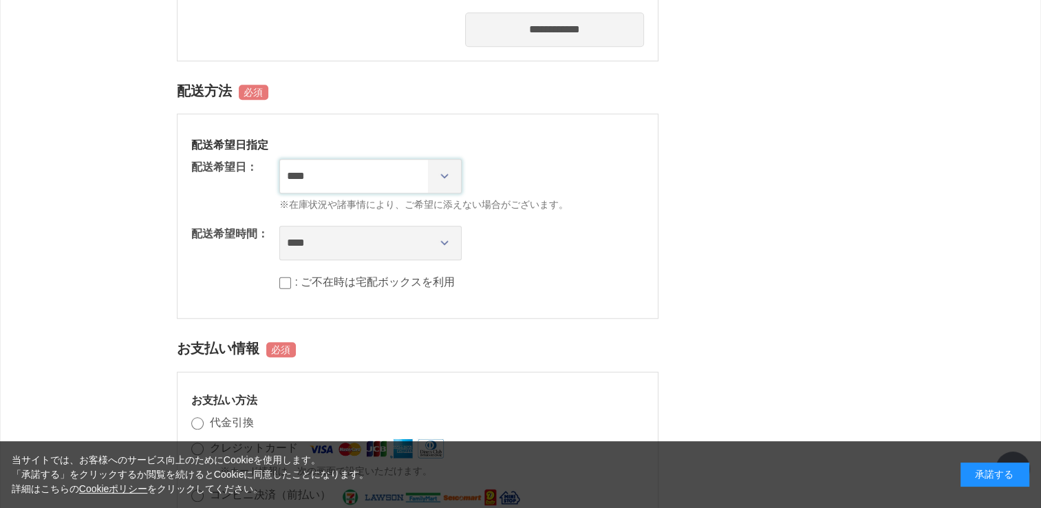
click at [416, 180] on select "**********" at bounding box center [370, 176] width 182 height 34
select select "********"
click at [279, 159] on select "**********" at bounding box center [370, 176] width 182 height 34
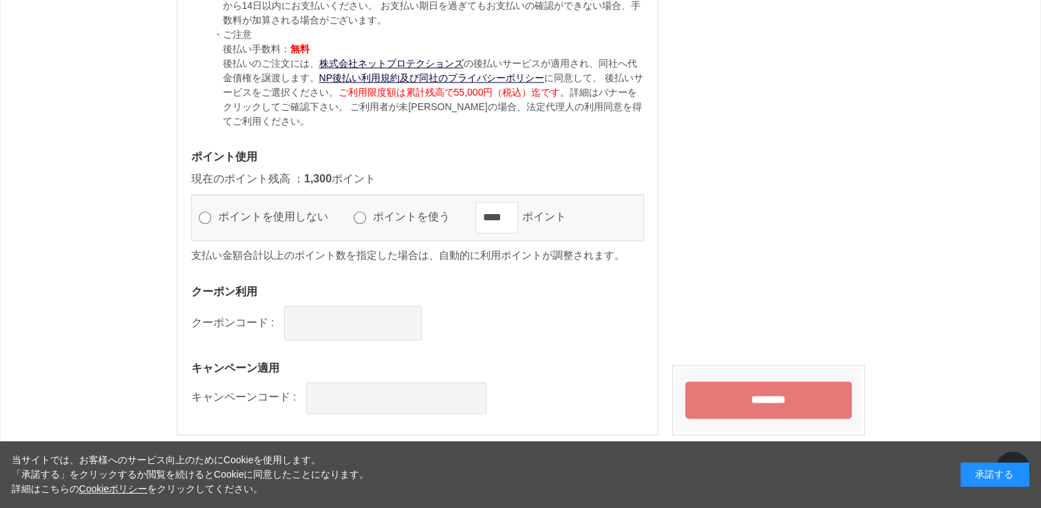
scroll to position [1766, 0]
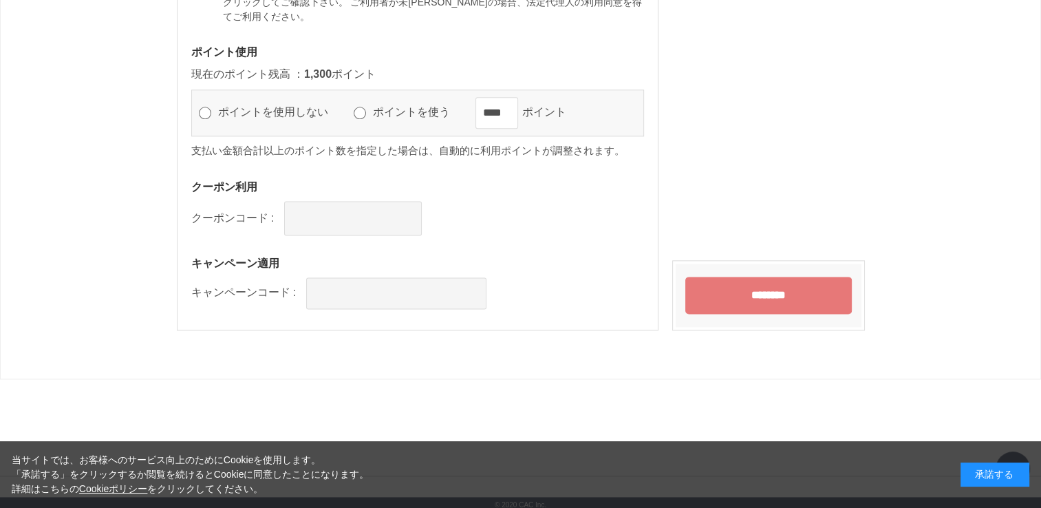
click at [709, 282] on input "********" at bounding box center [768, 295] width 166 height 37
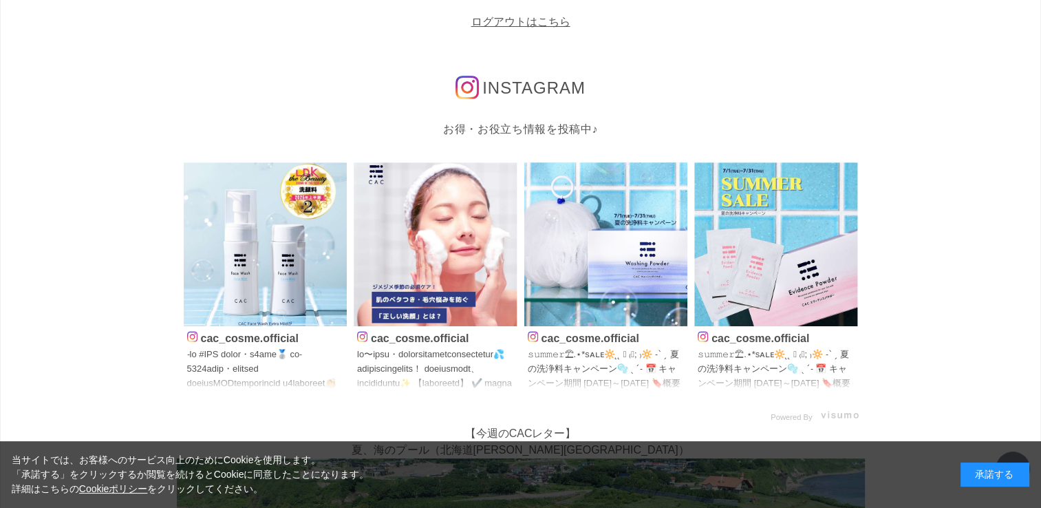
scroll to position [138, 0]
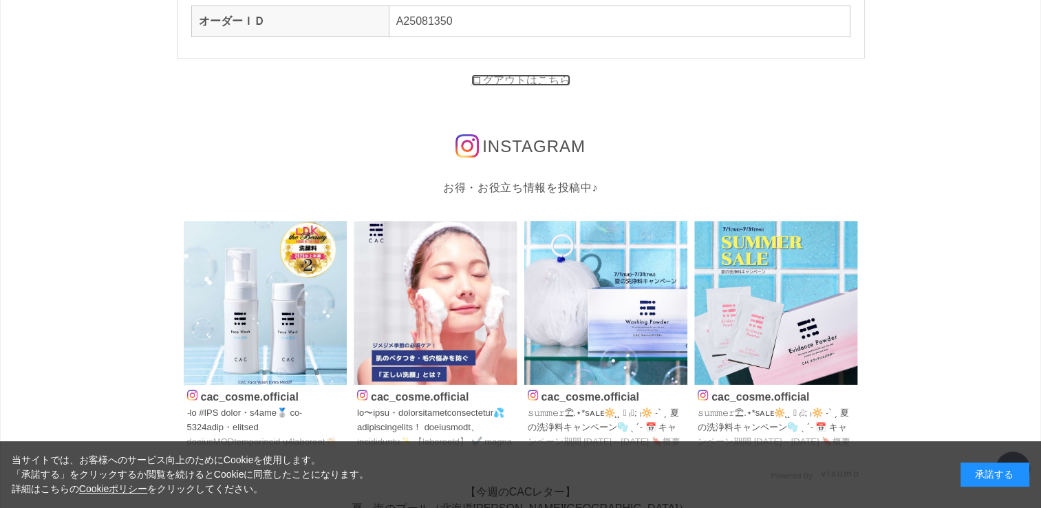
click at [487, 82] on link "ログアウトはこちら" at bounding box center [520, 80] width 99 height 12
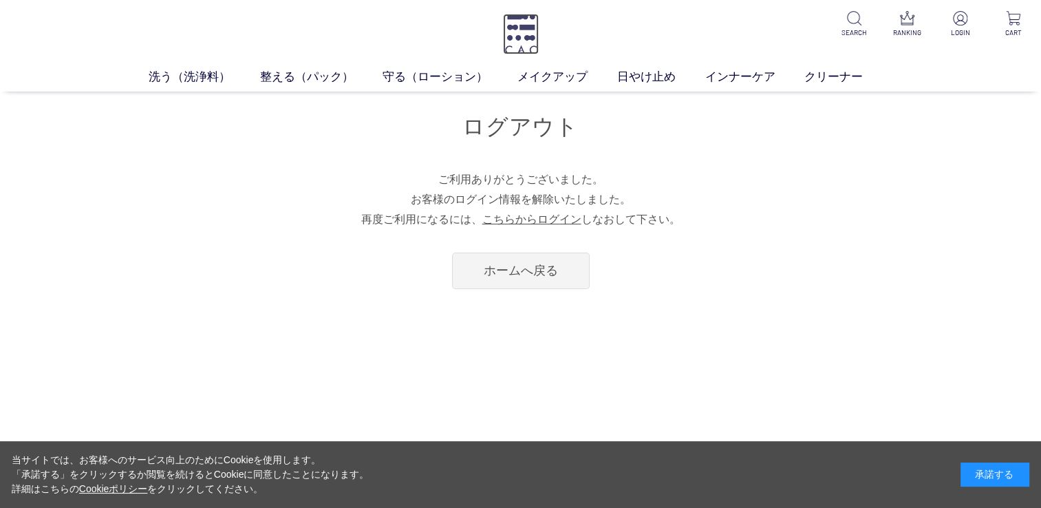
click at [516, 30] on img at bounding box center [521, 34] width 36 height 41
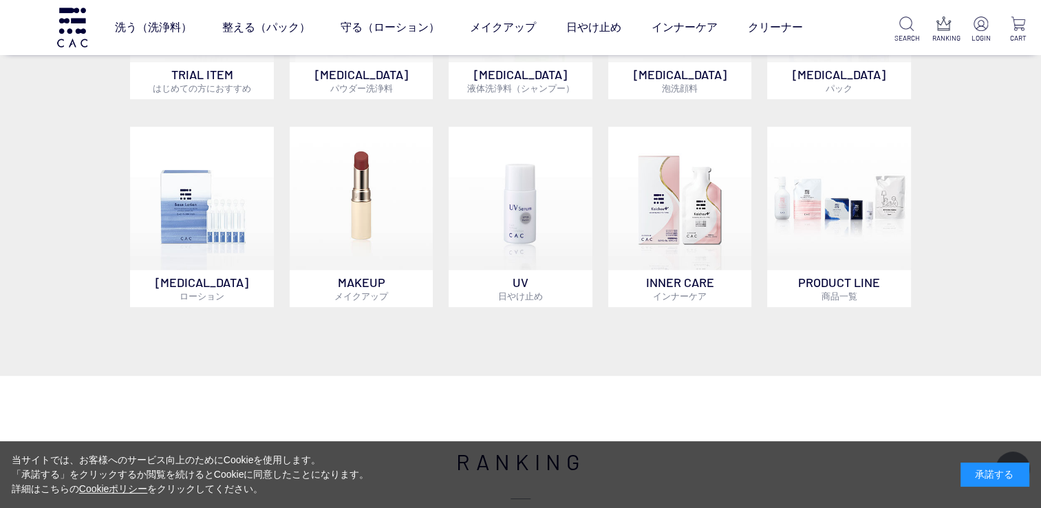
scroll to position [757, 0]
